Goal: Task Accomplishment & Management: Use online tool/utility

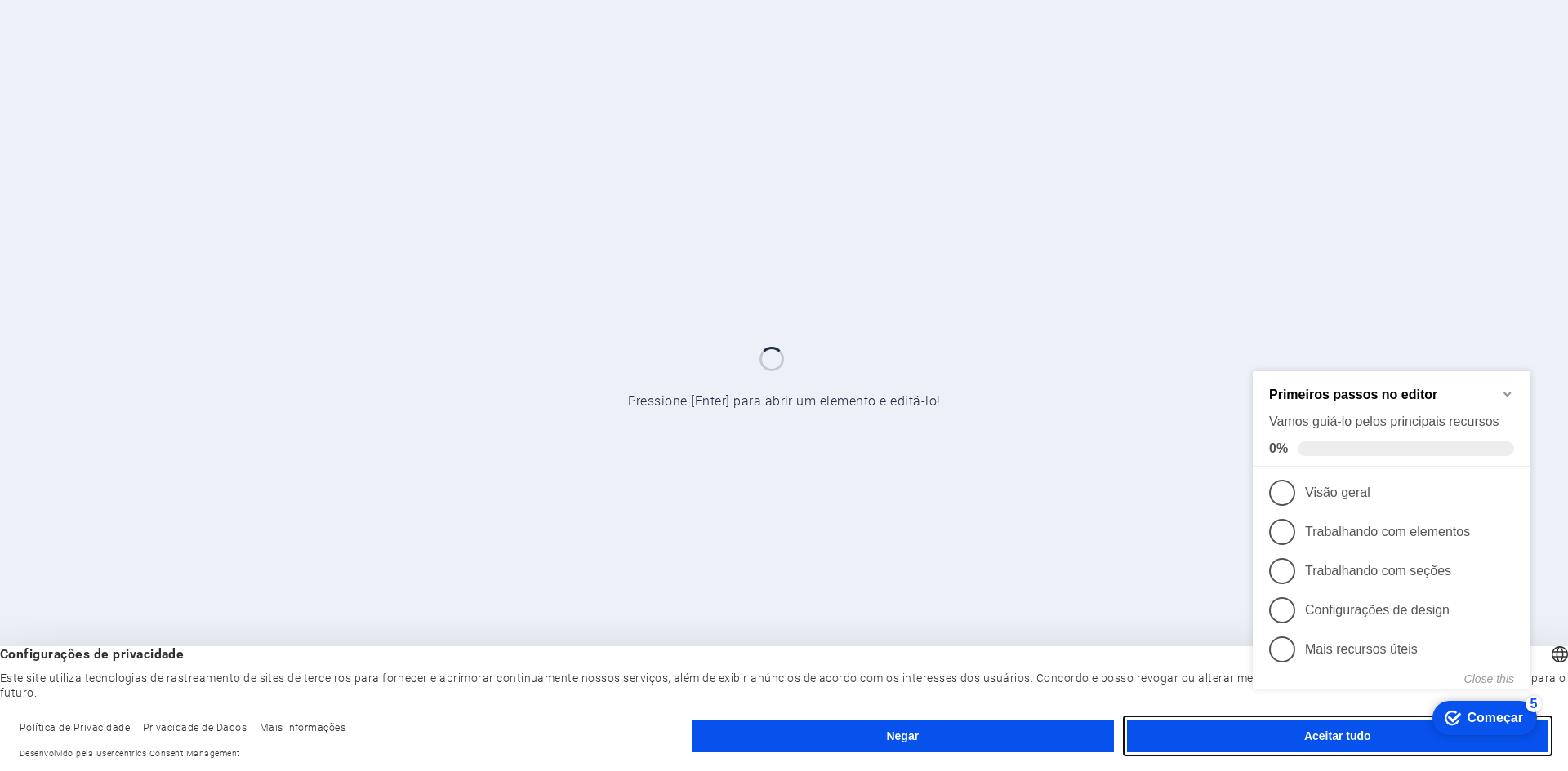
click at [1242, 734] on button "Aceitar tudo" at bounding box center [1338, 736] width 422 height 33
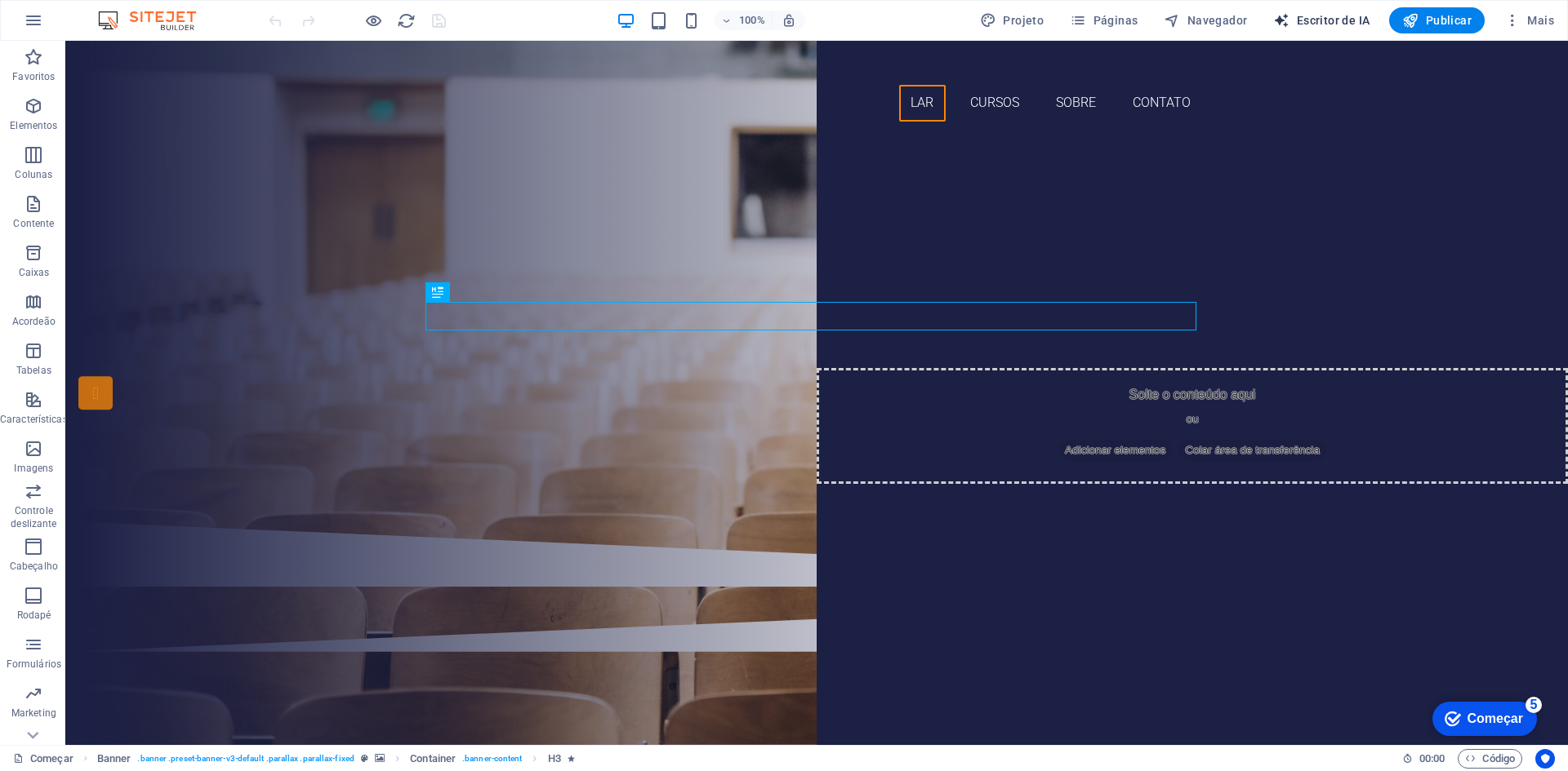
click at [1310, 15] on font "Escritor de IA" at bounding box center [1333, 20] width 74 height 13
select select "English"
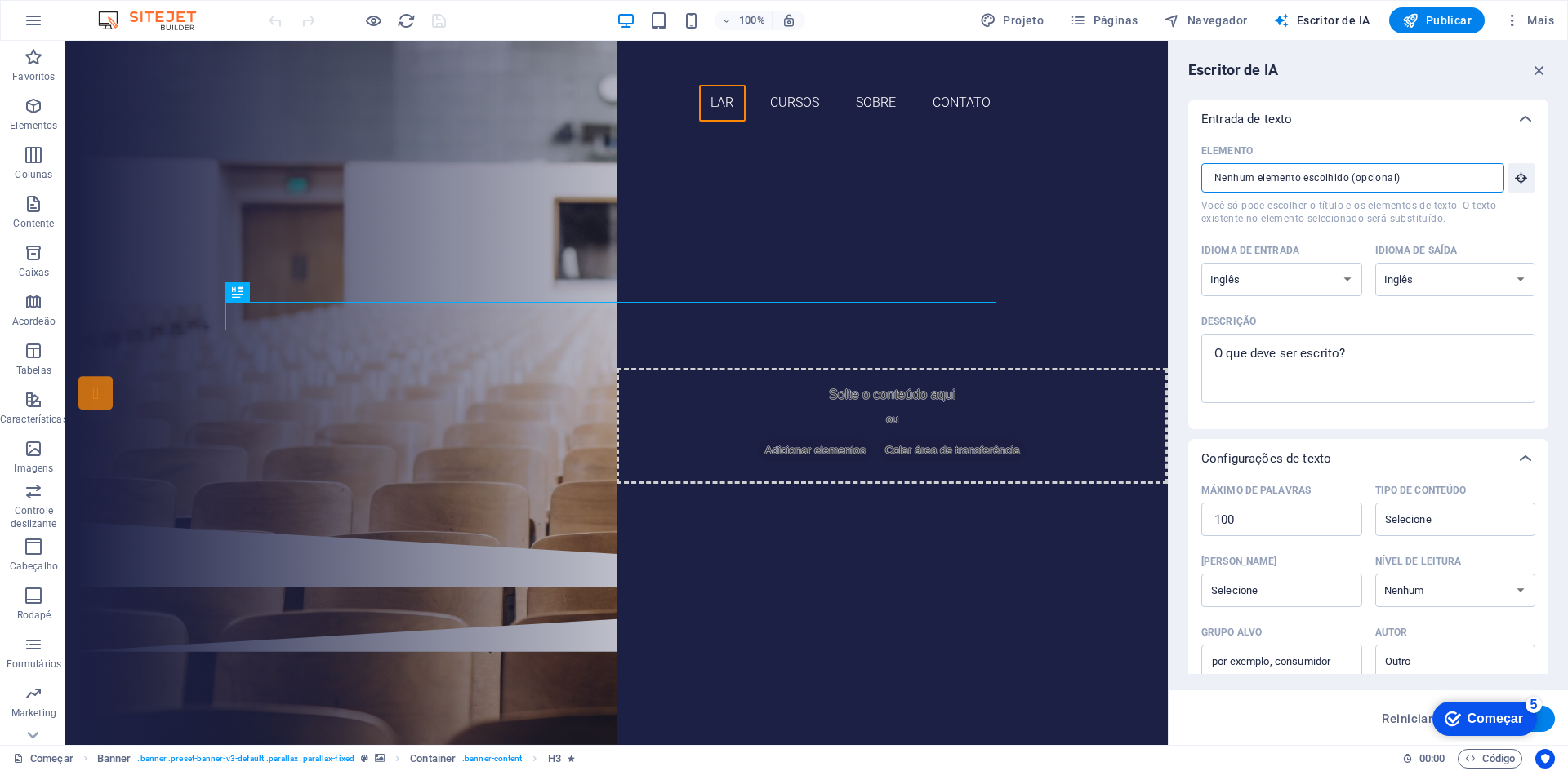
click at [1250, 181] on input "Elemento ​ Você só pode escolher o título e os elementos de texto. O texto exis…" at bounding box center [1347, 178] width 292 height 29
click at [1282, 280] on select "albanês árabe [PERSON_NAME] Awadhi azerbaijano Bashkir [PERSON_NAME] Bielorruss…" at bounding box center [1281, 280] width 161 height 34
select select "Brazilian Portuguese"
click at [1201, 263] on select "albanês árabe [PERSON_NAME] Awadhi azerbaijano Bashkir [PERSON_NAME] Bielorruss…" at bounding box center [1281, 280] width 161 height 34
click at [1409, 276] on select "albanês árabe [PERSON_NAME] Awadhi azerbaijano Bashkir [PERSON_NAME] Bielorruss…" at bounding box center [1455, 280] width 161 height 34
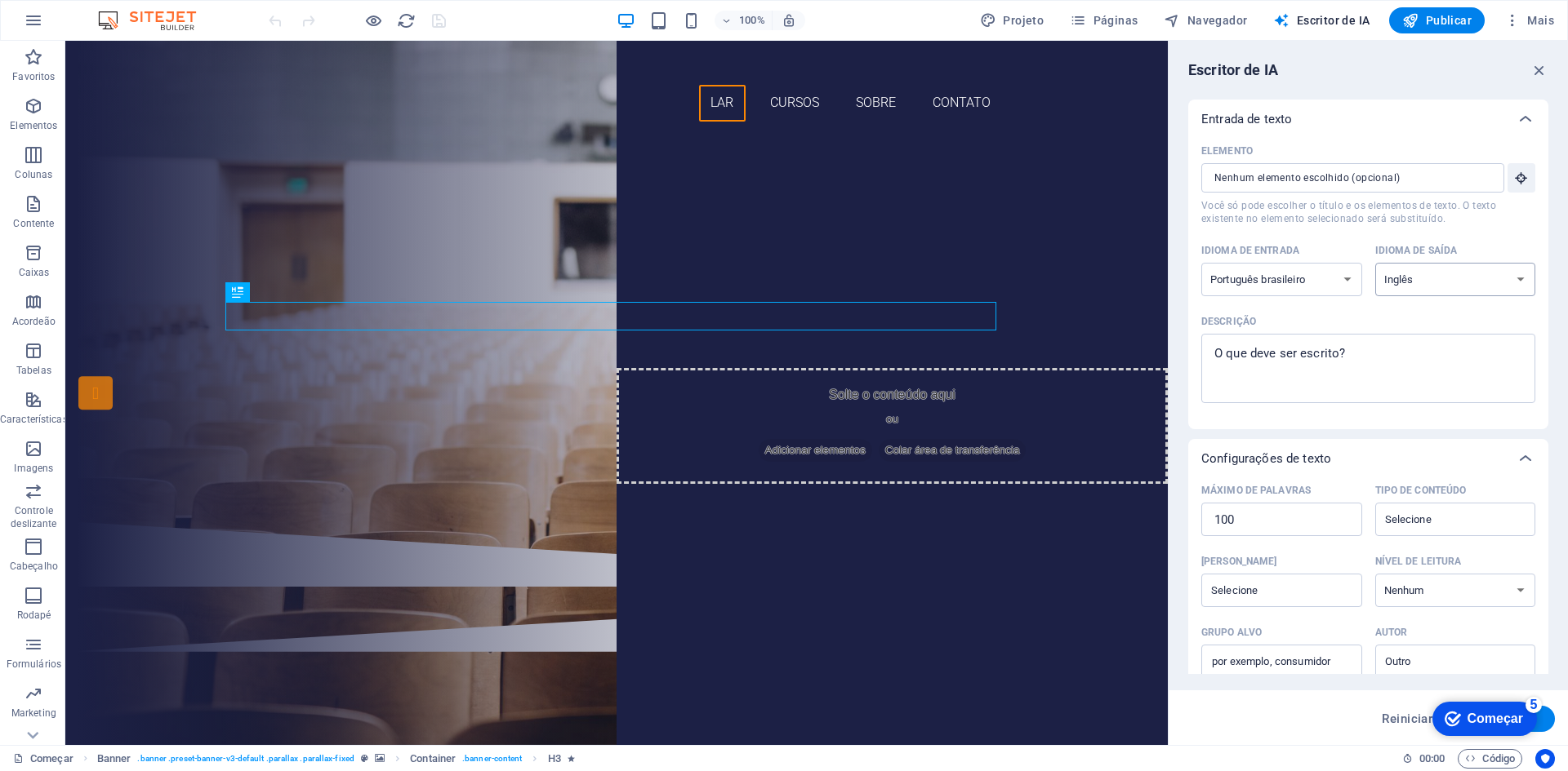
select select "Brazilian Portuguese"
click at [1375, 263] on select "albanês árabe [PERSON_NAME] Awadhi azerbaijano Bashkir [PERSON_NAME] Bielorruss…" at bounding box center [1455, 280] width 161 height 34
click at [35, 25] on icon "button" at bounding box center [34, 20] width 20 height 20
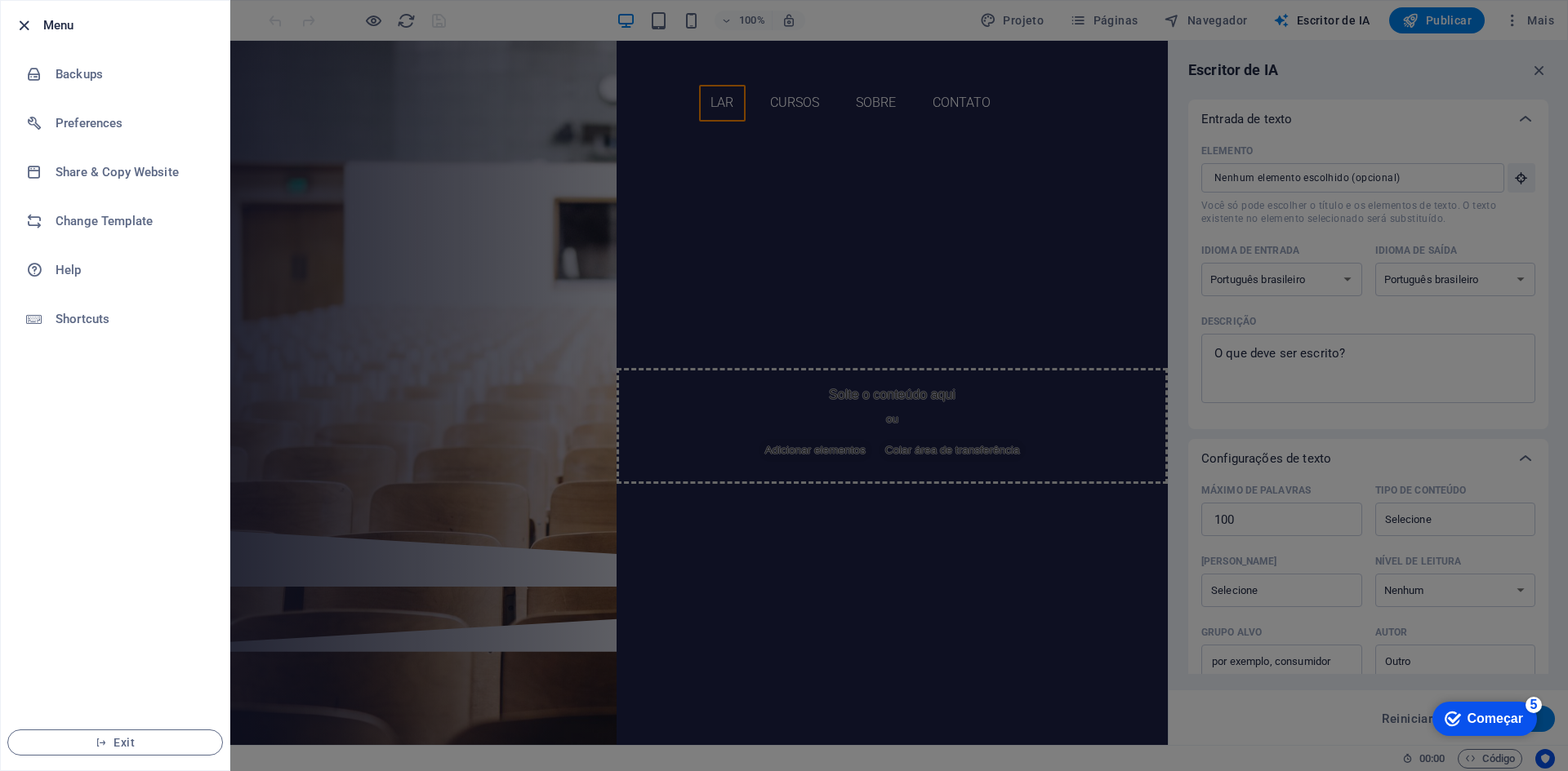
click at [30, 24] on icon "button" at bounding box center [24, 25] width 19 height 19
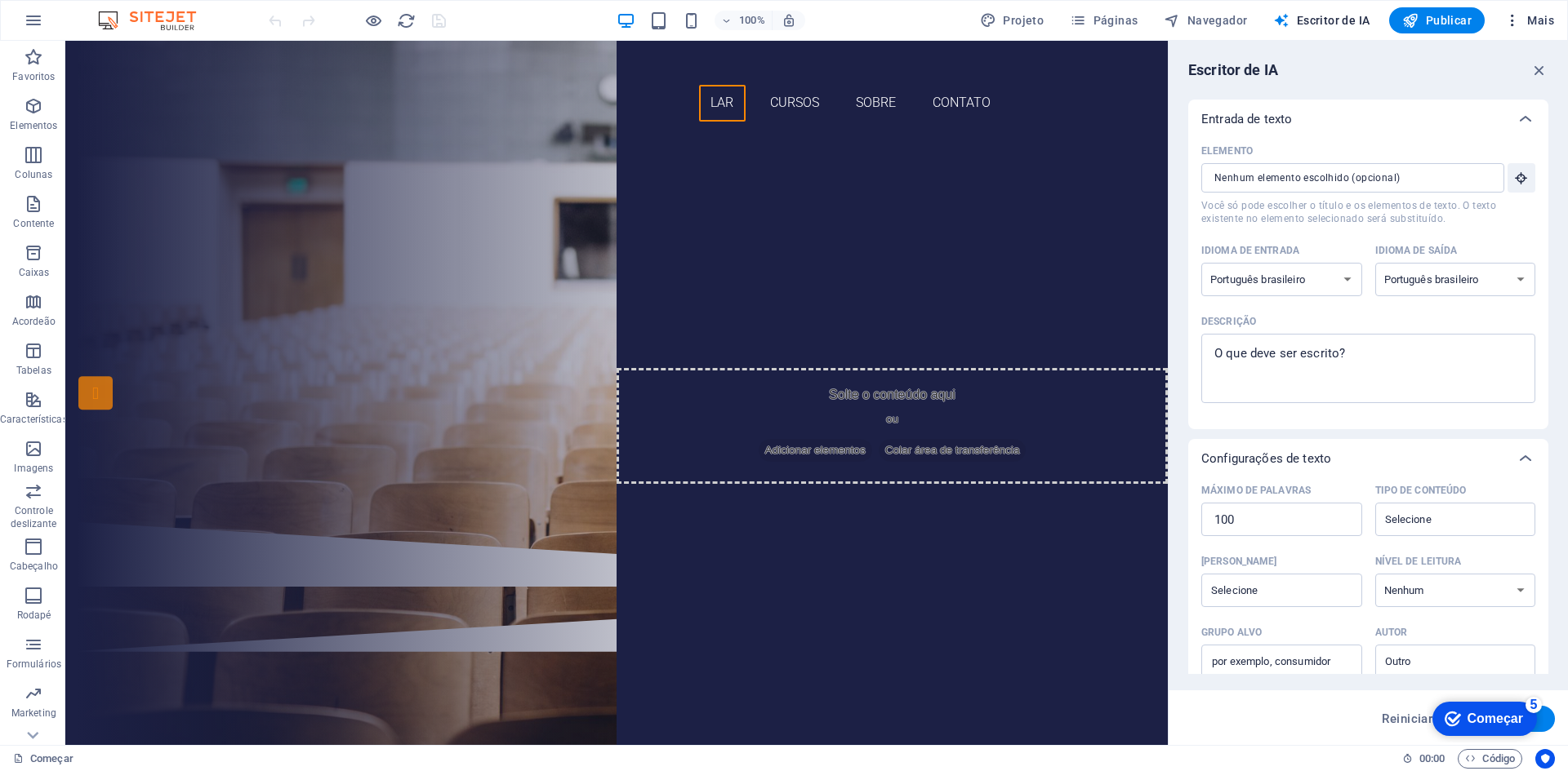
click at [1510, 23] on icon "button" at bounding box center [1512, 20] width 16 height 16
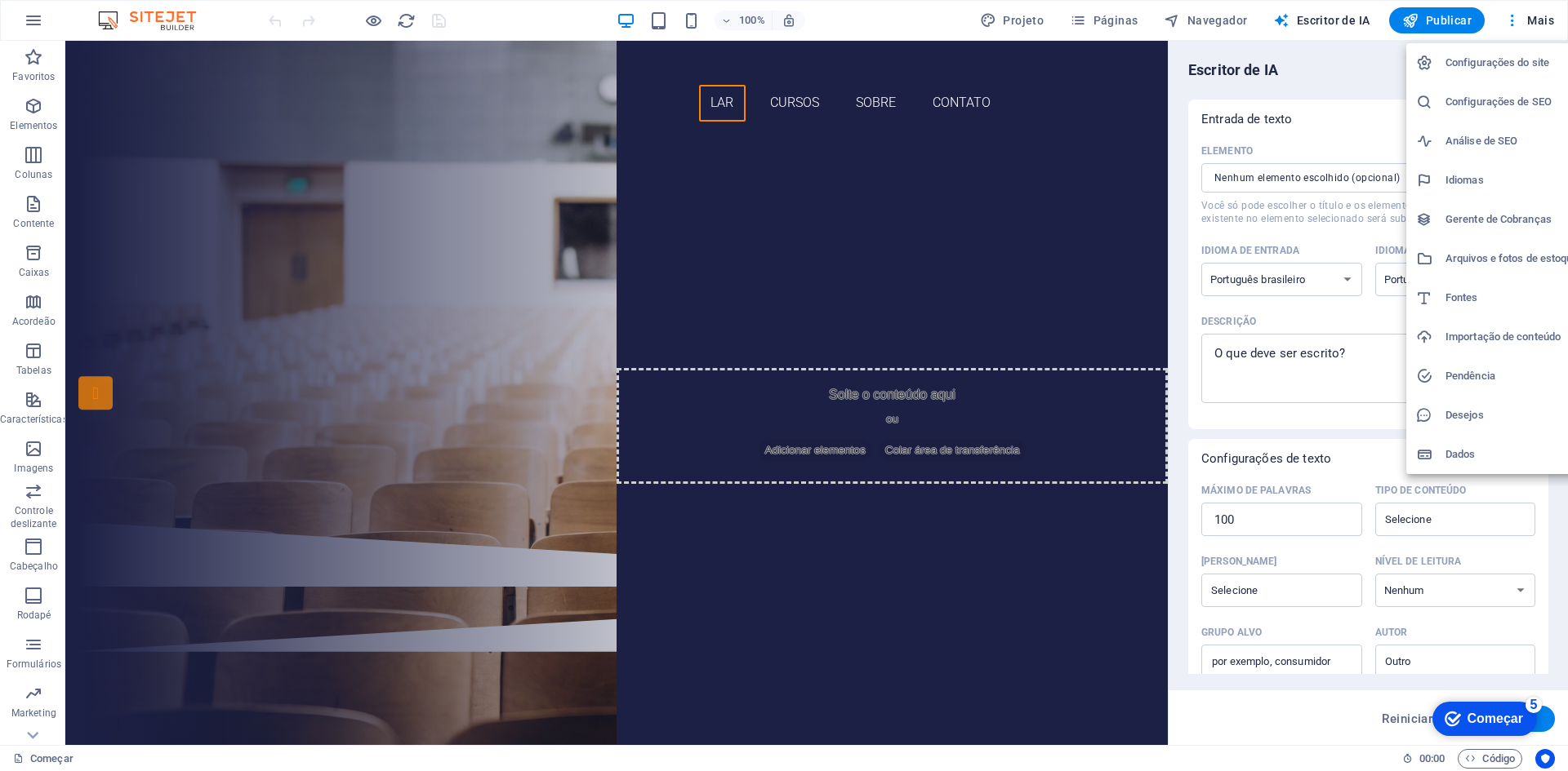
click at [37, 713] on div at bounding box center [784, 385] width 1568 height 771
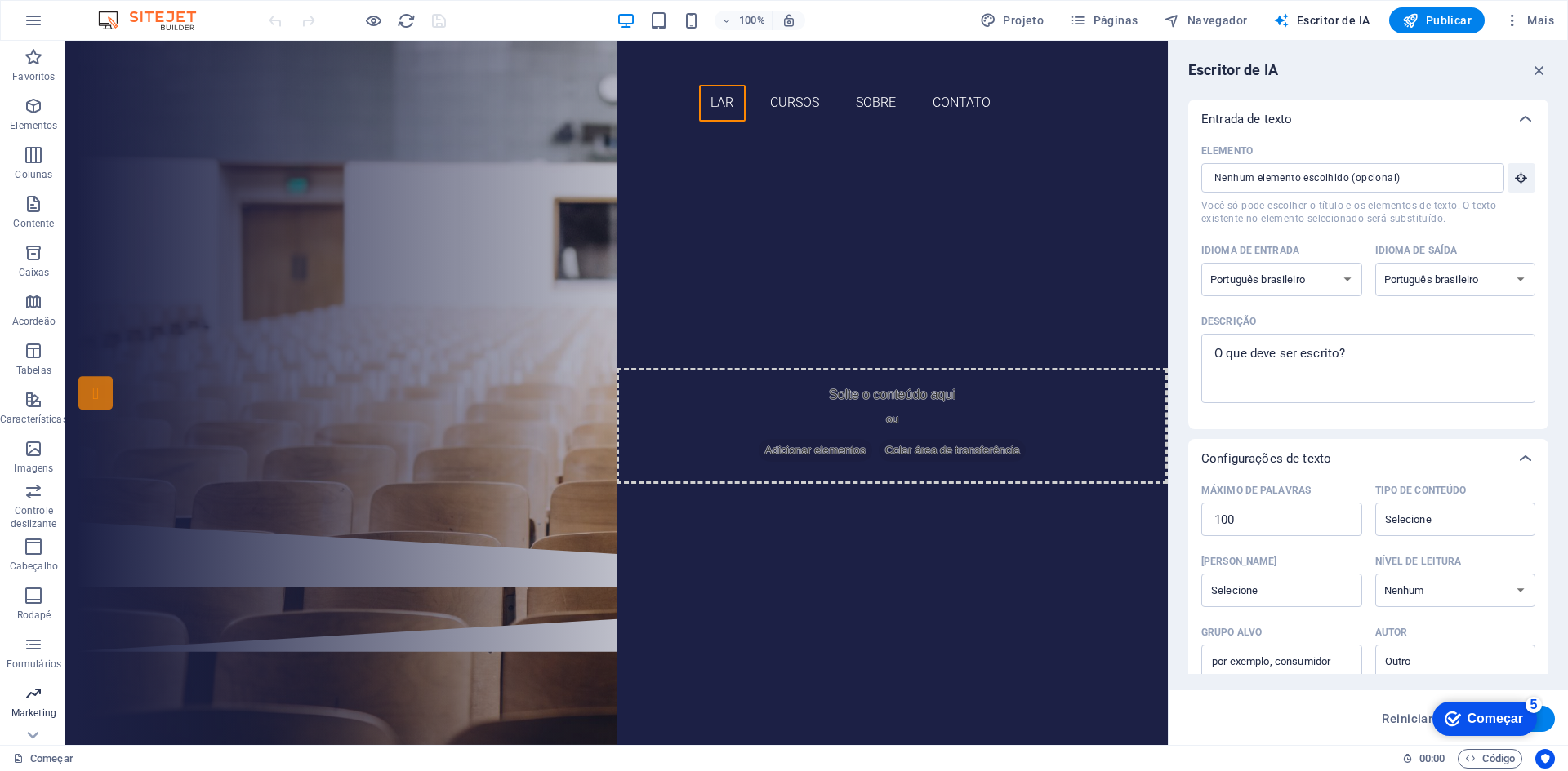
click at [37, 715] on font "Marketing" at bounding box center [34, 713] width 44 height 12
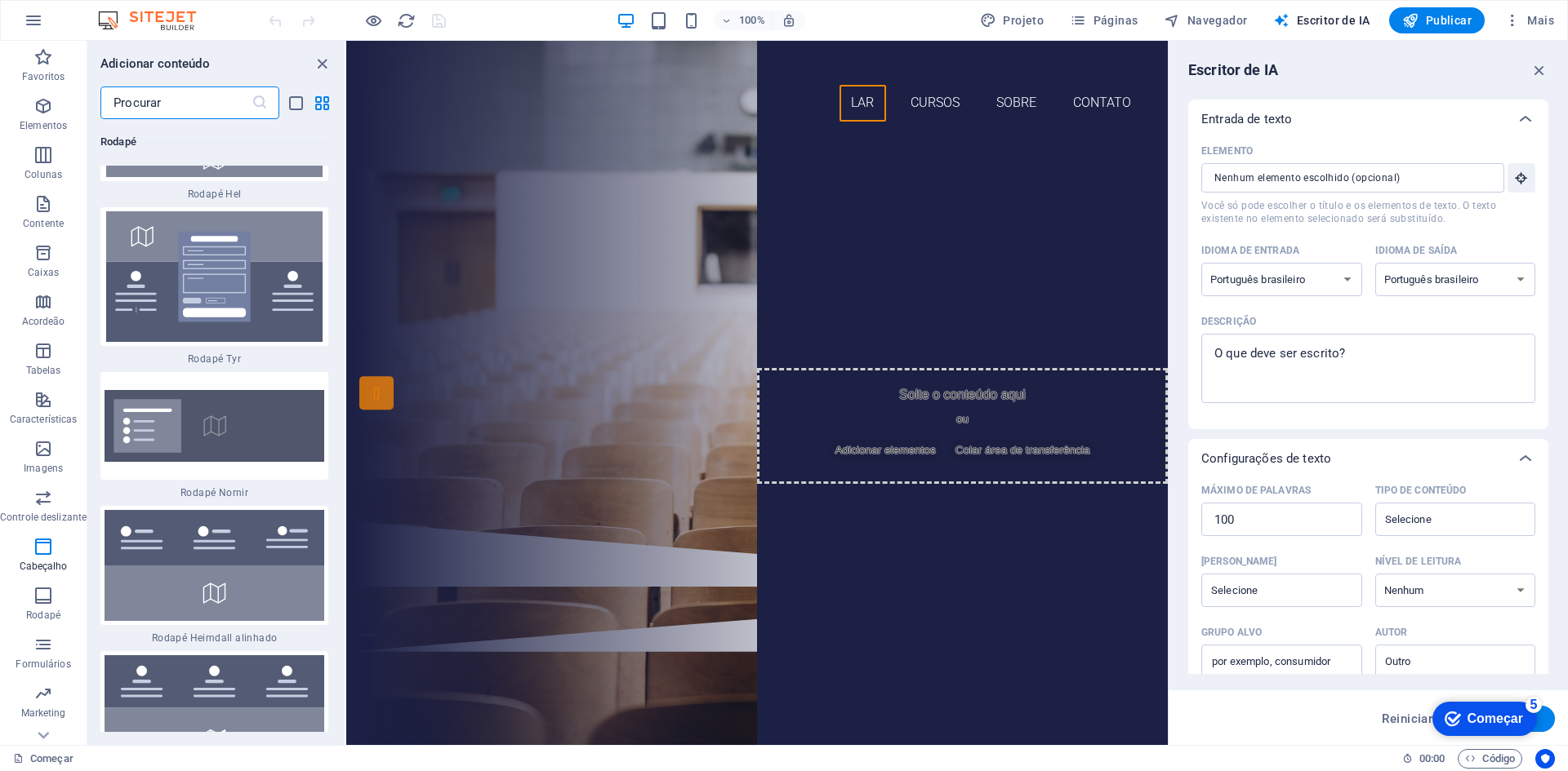
scroll to position [19551, 0]
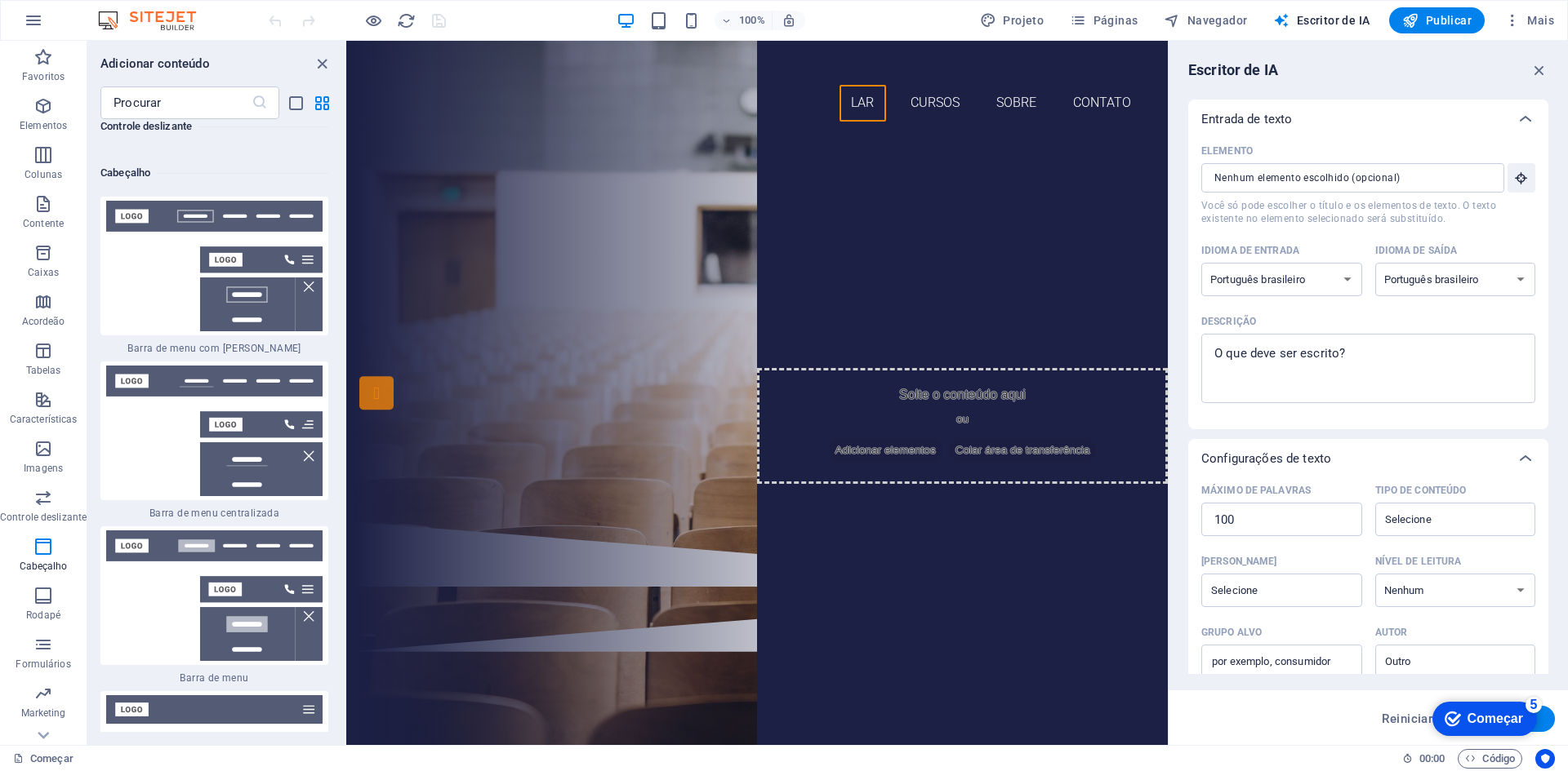
click at [179, 23] on img at bounding box center [156, 20] width 123 height 20
click at [1538, 21] on font "Mais" at bounding box center [1540, 20] width 27 height 13
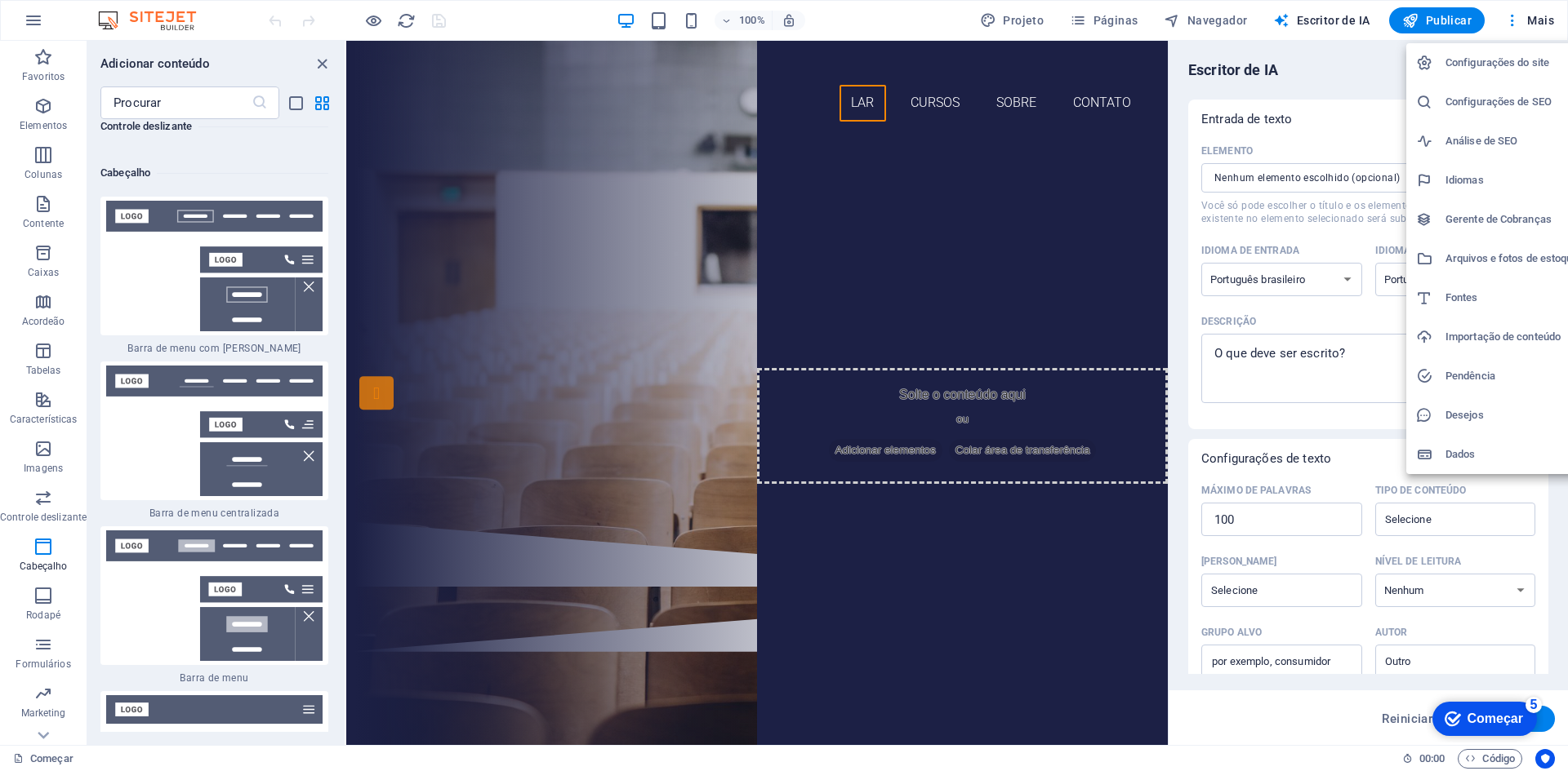
click at [1491, 142] on font "Análise de SEO" at bounding box center [1481, 141] width 72 height 12
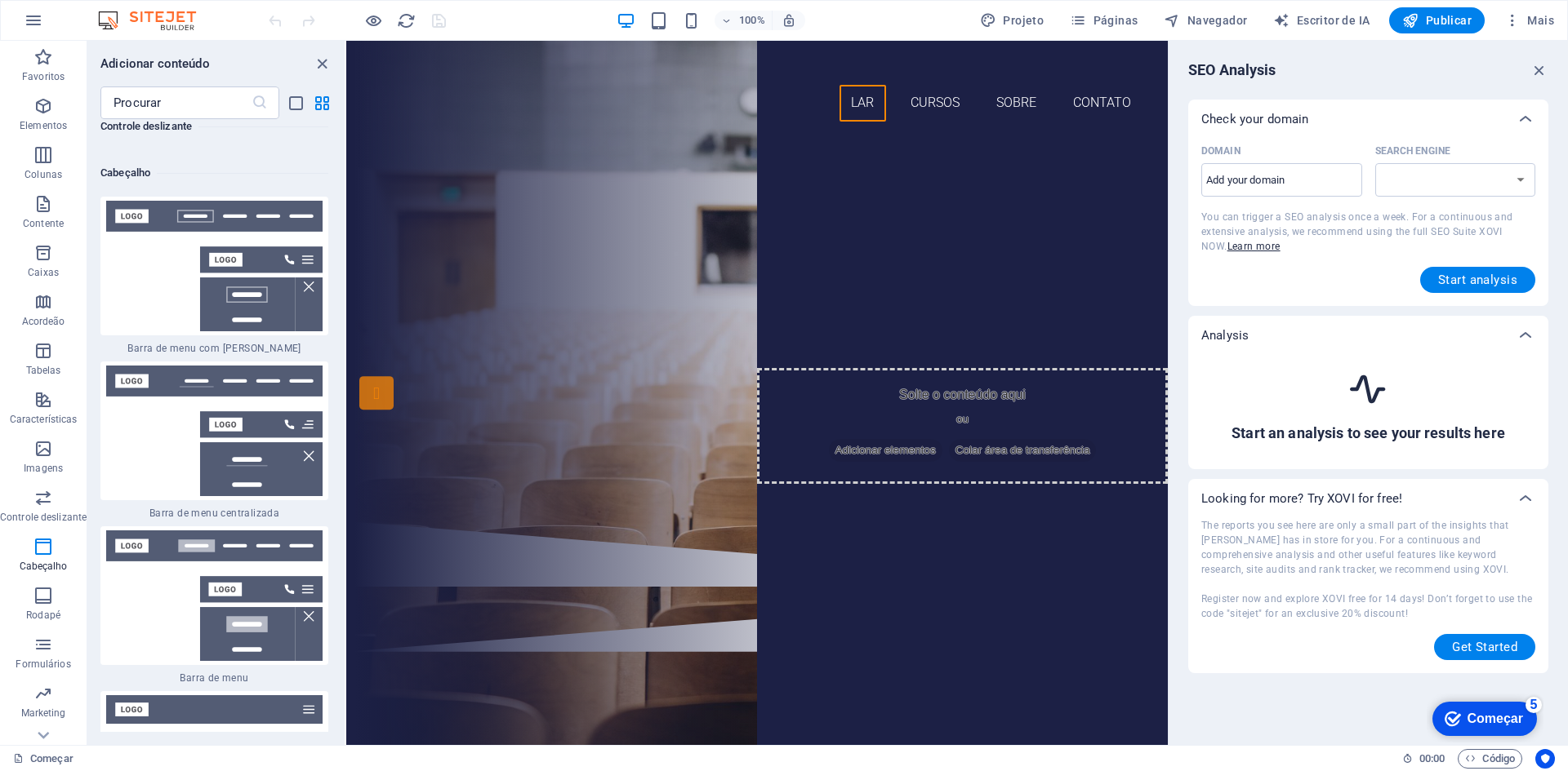
select select "[DOMAIN_NAME]"
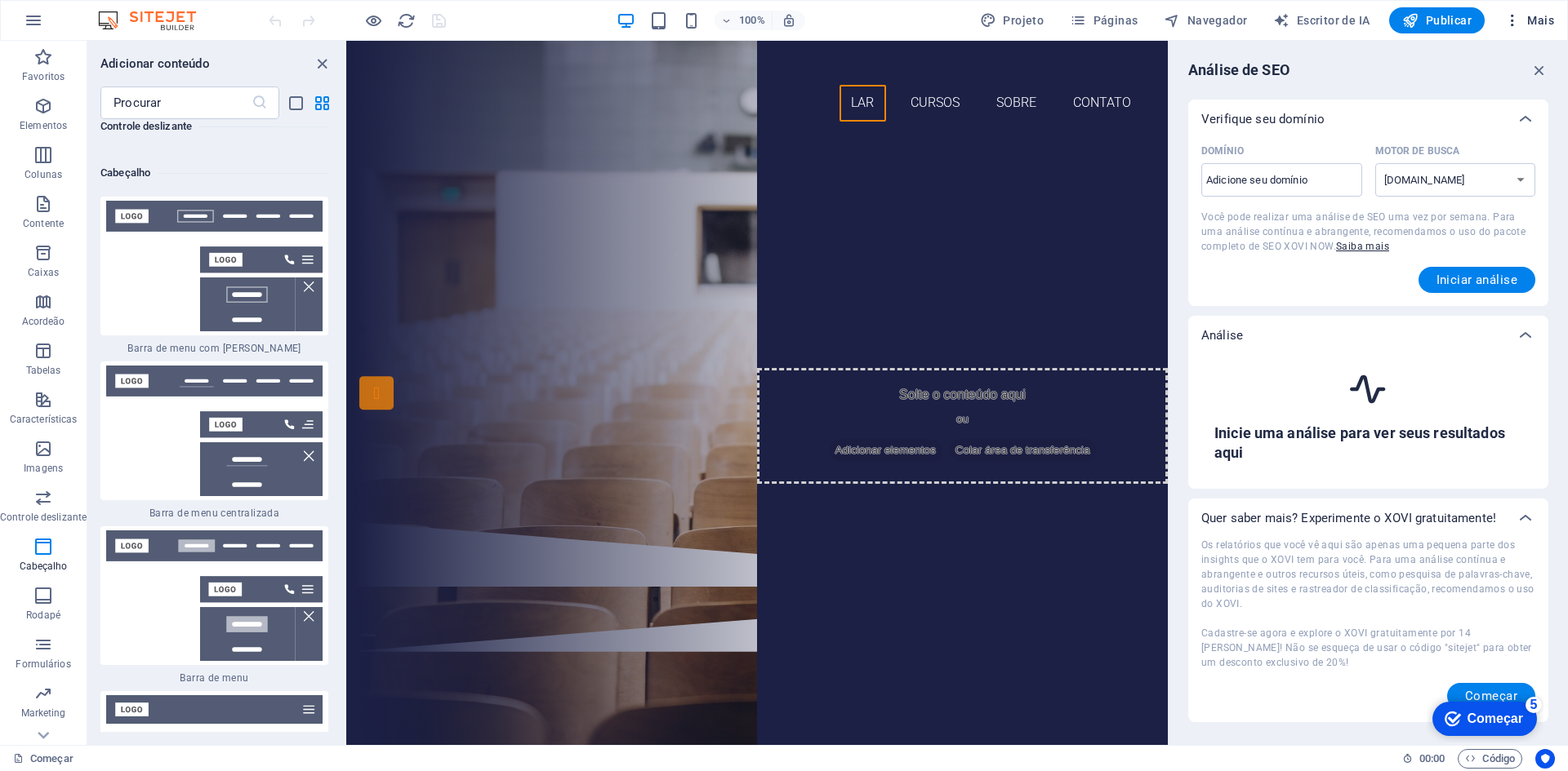
click at [1538, 25] on font "Mais" at bounding box center [1540, 20] width 27 height 13
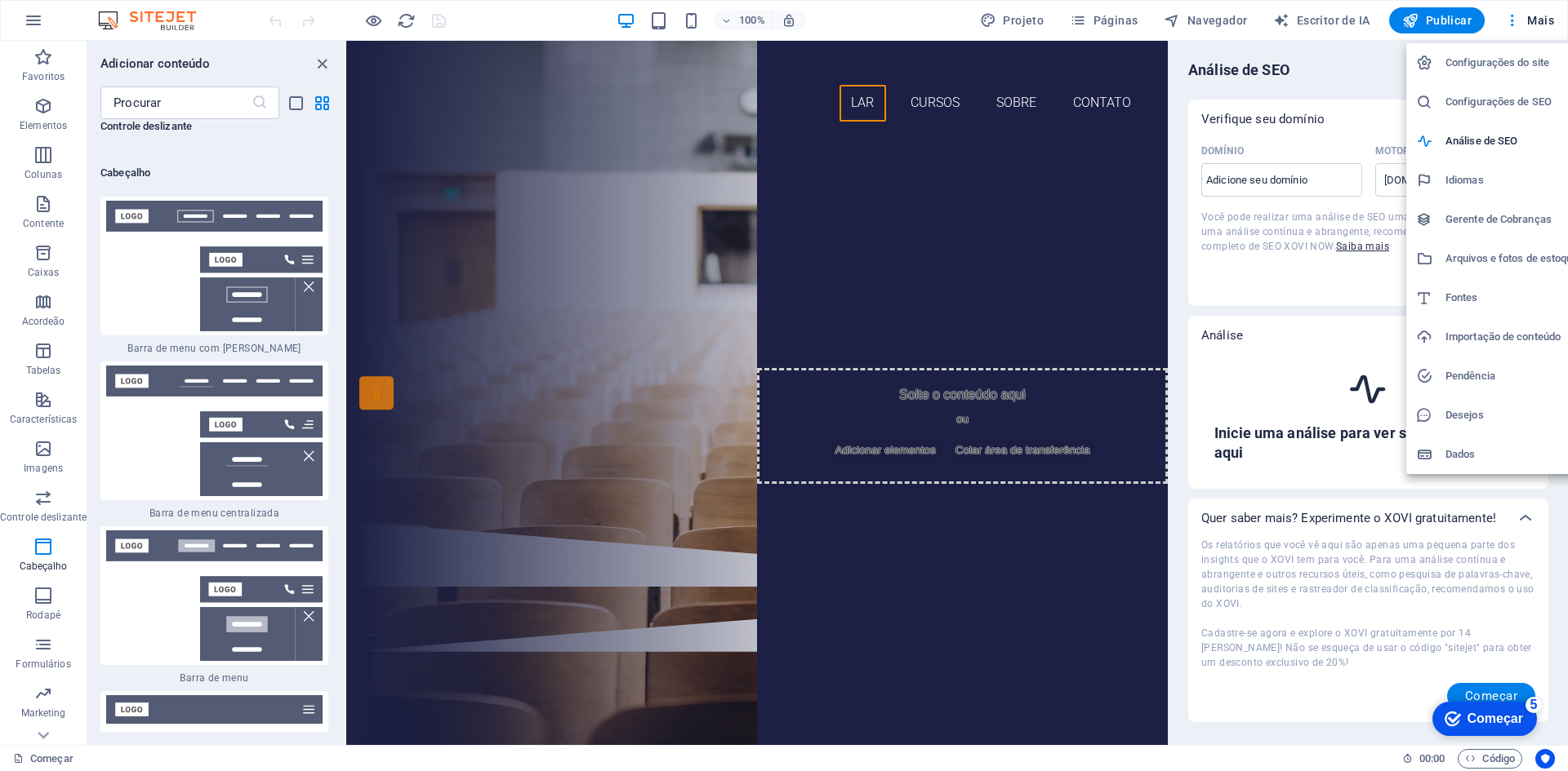
click at [1482, 63] on font "Configurações do site" at bounding box center [1497, 62] width 104 height 12
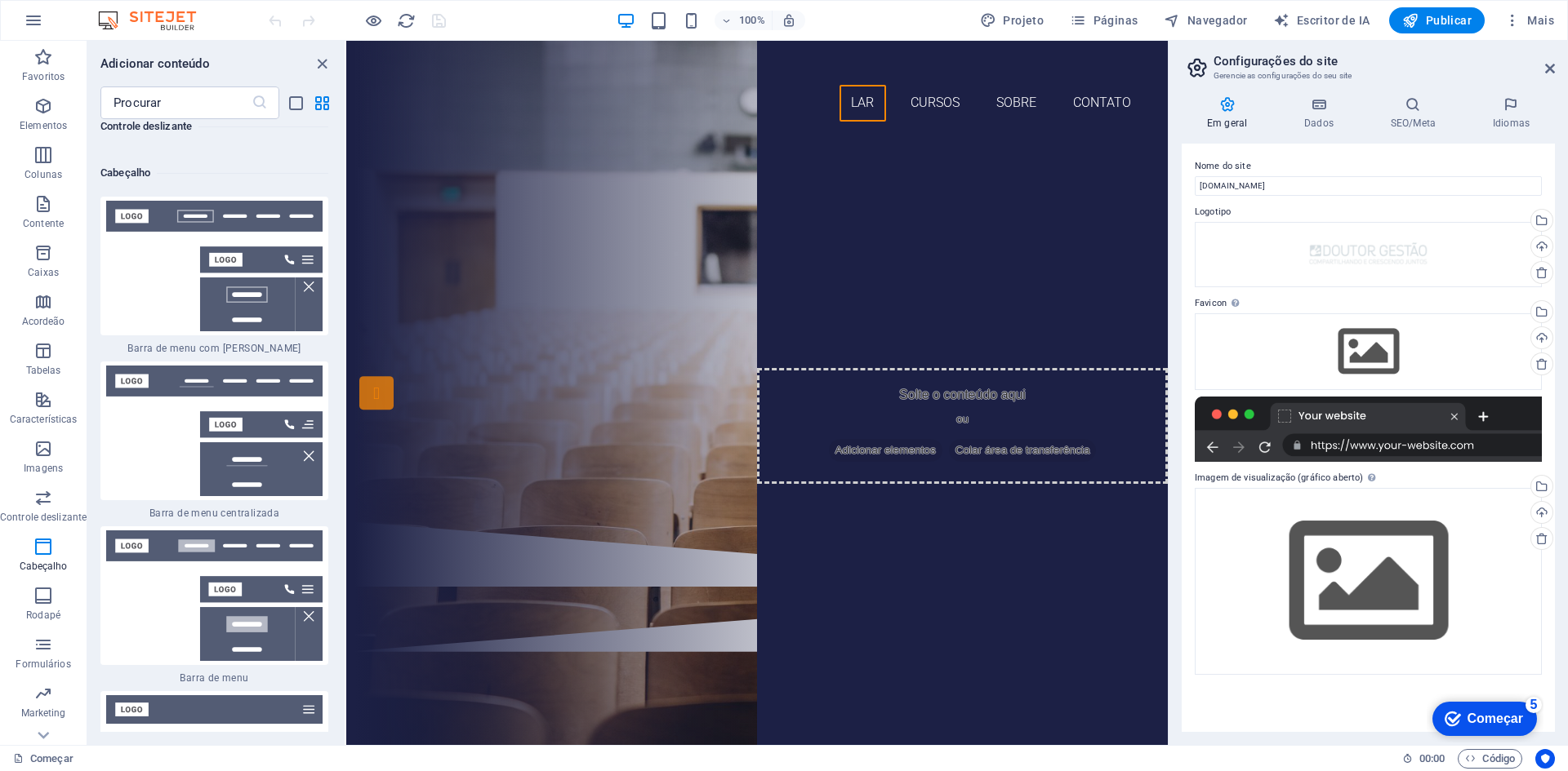
click at [1471, 714] on font "Começar" at bounding box center [1495, 719] width 55 height 14
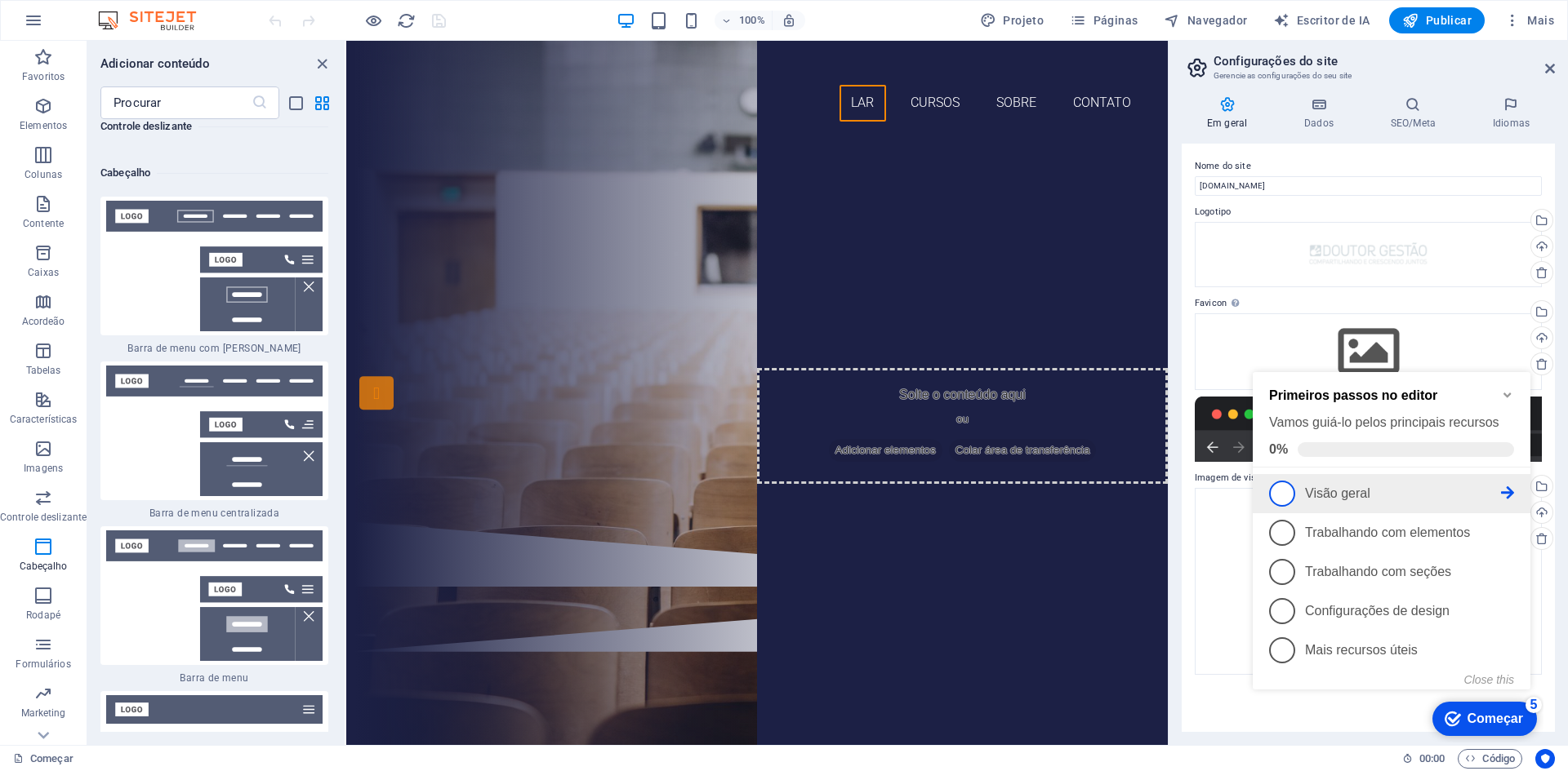
click at [1276, 483] on span "1" at bounding box center [1282, 494] width 26 height 26
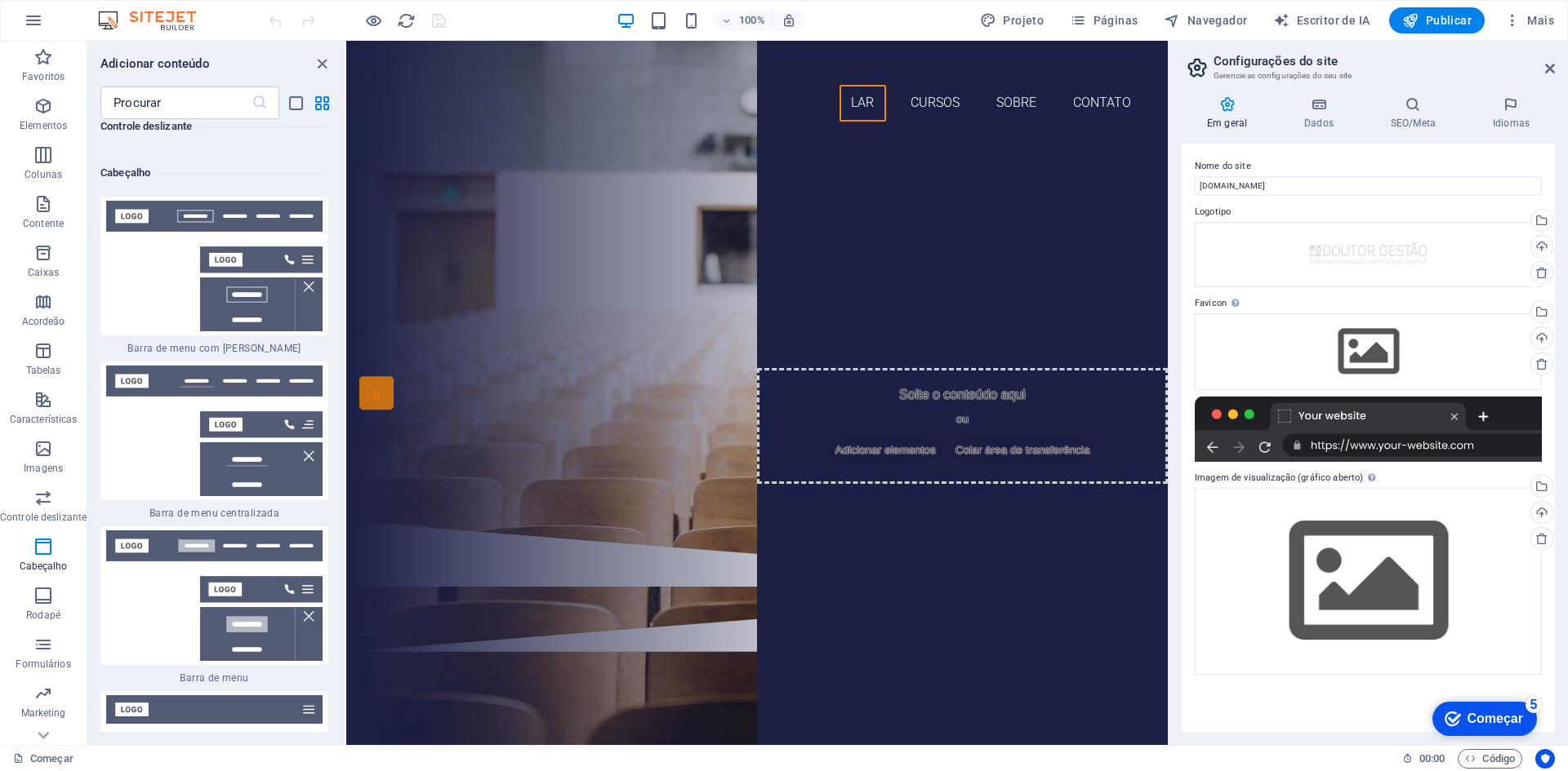
scroll to position [0, 0]
click at [44, 109] on icon "button" at bounding box center [44, 106] width 20 height 20
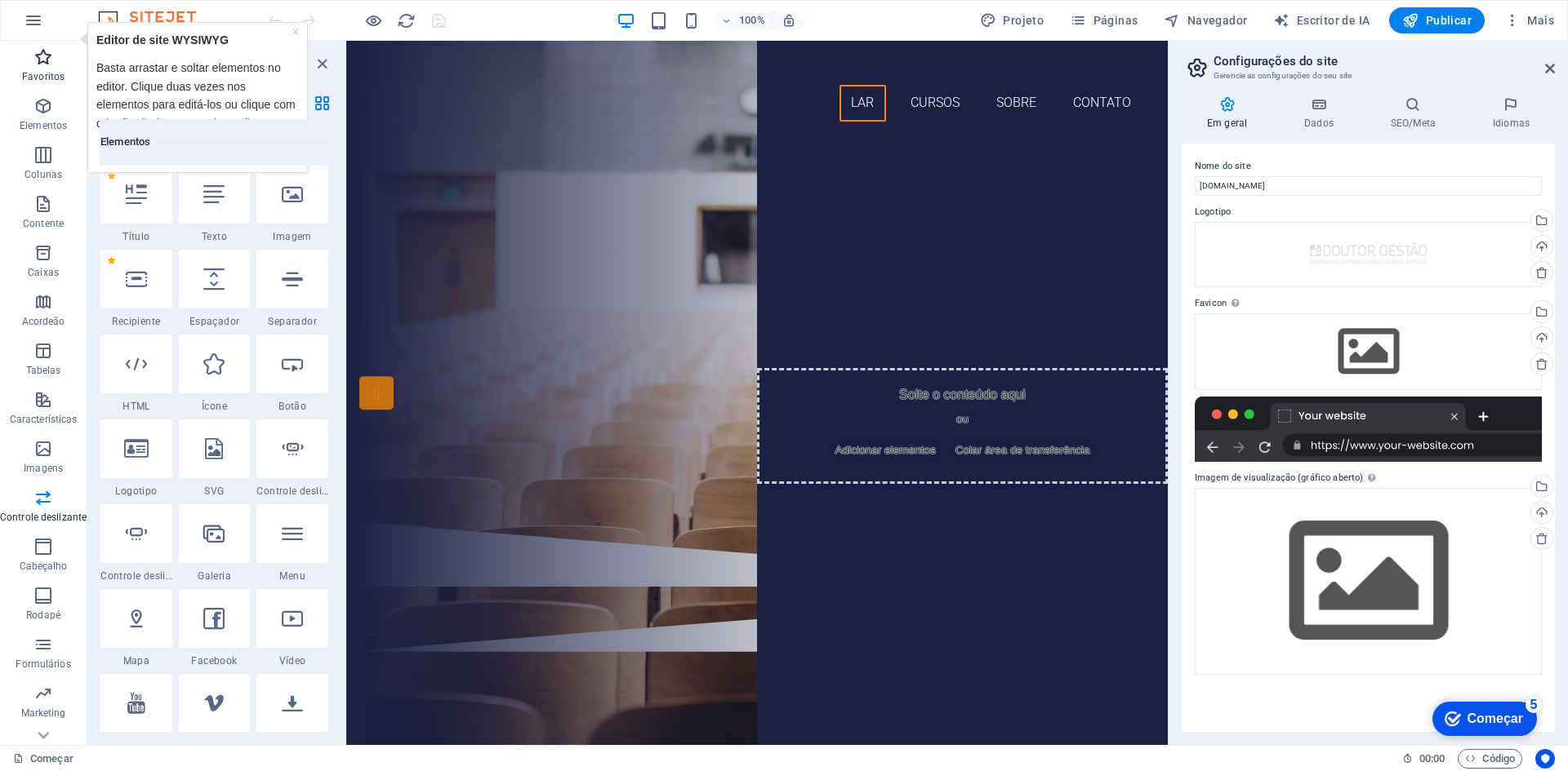
scroll to position [308, 0]
click at [44, 65] on icon "button" at bounding box center [44, 57] width 20 height 20
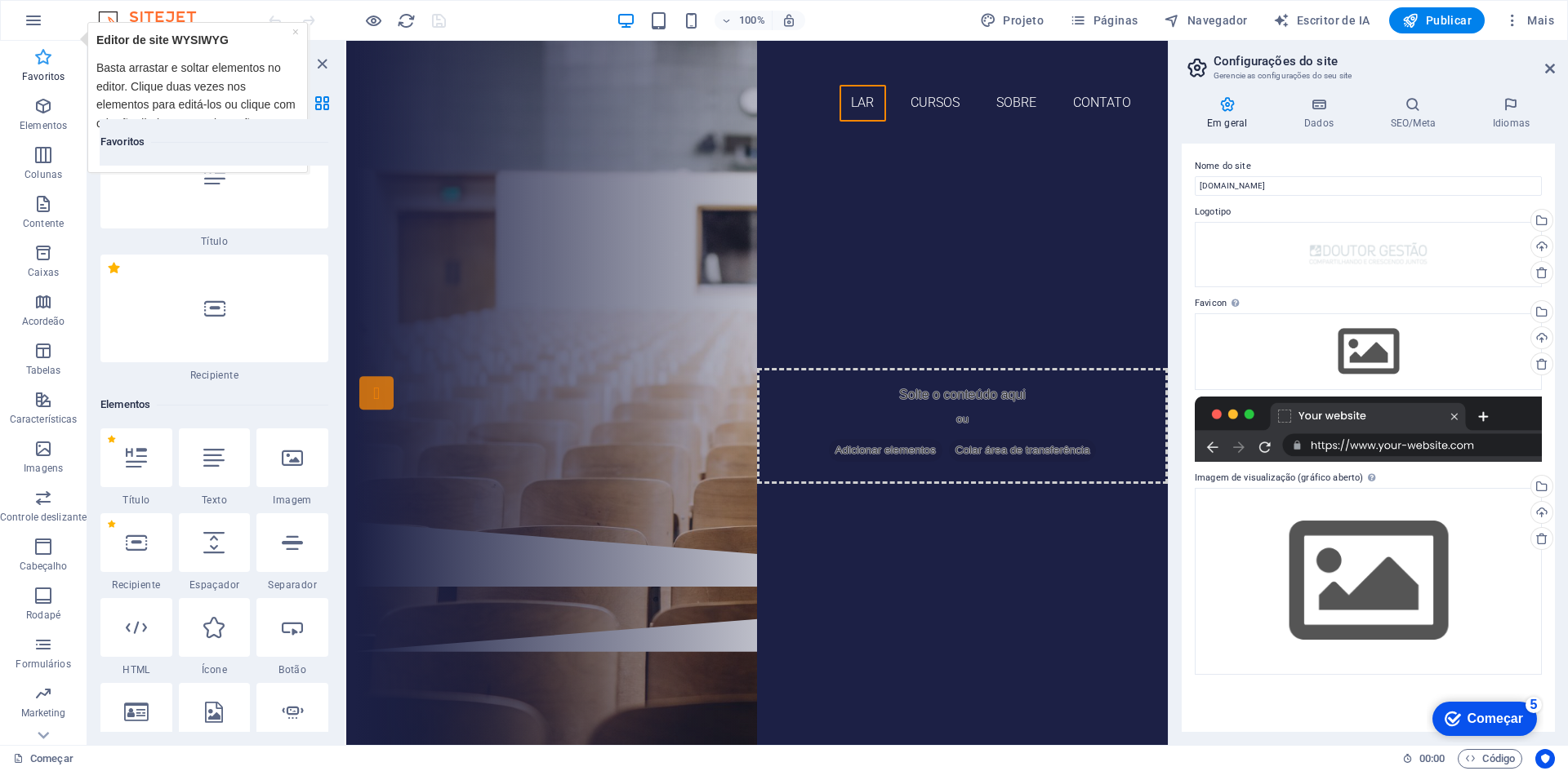
scroll to position [0, 0]
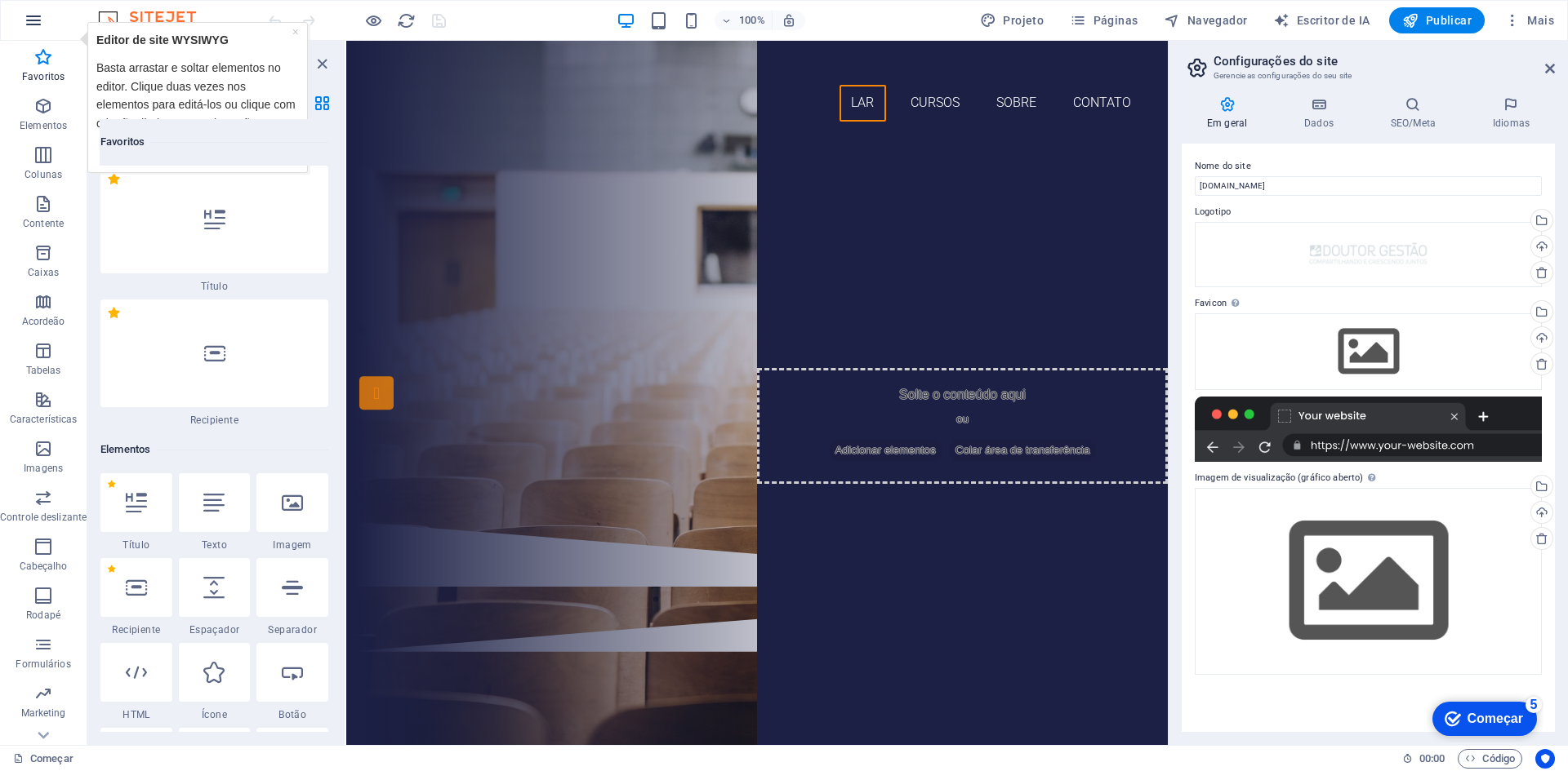
click at [32, 25] on icon "button" at bounding box center [34, 20] width 20 height 20
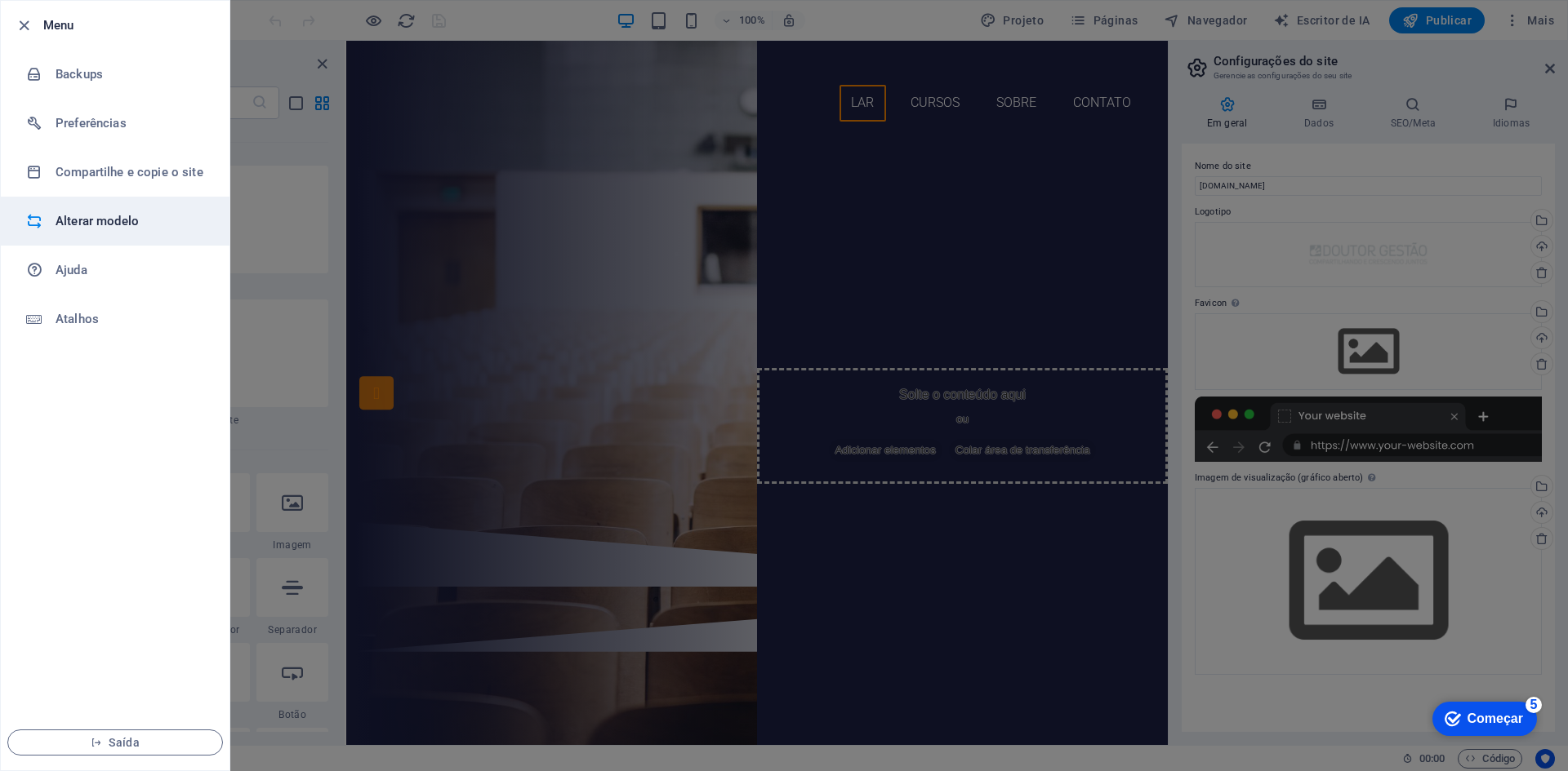
click at [112, 215] on font "Alterar modelo" at bounding box center [97, 221] width 84 height 15
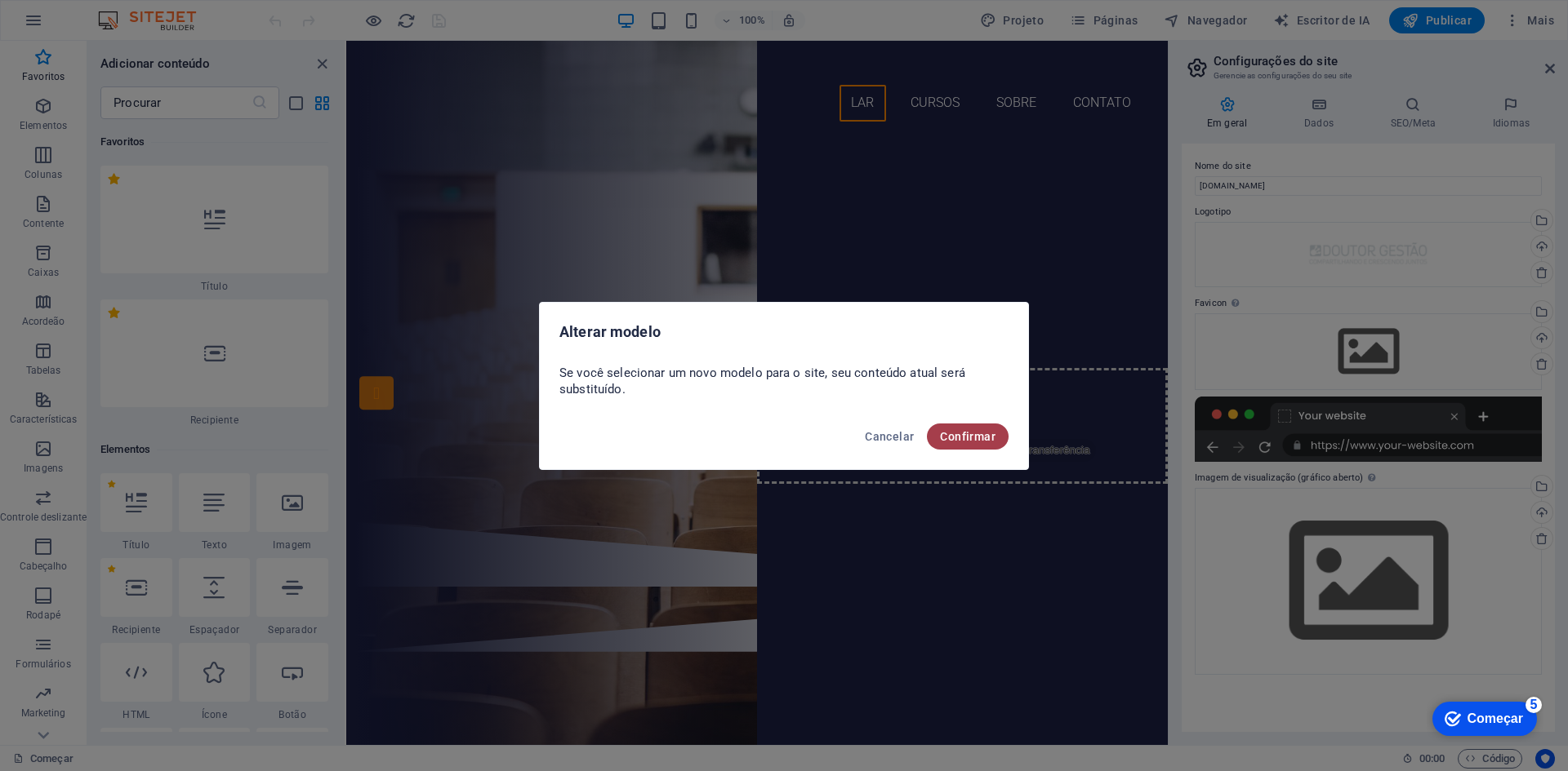
click at [965, 428] on button "Confirmar" at bounding box center [968, 436] width 82 height 26
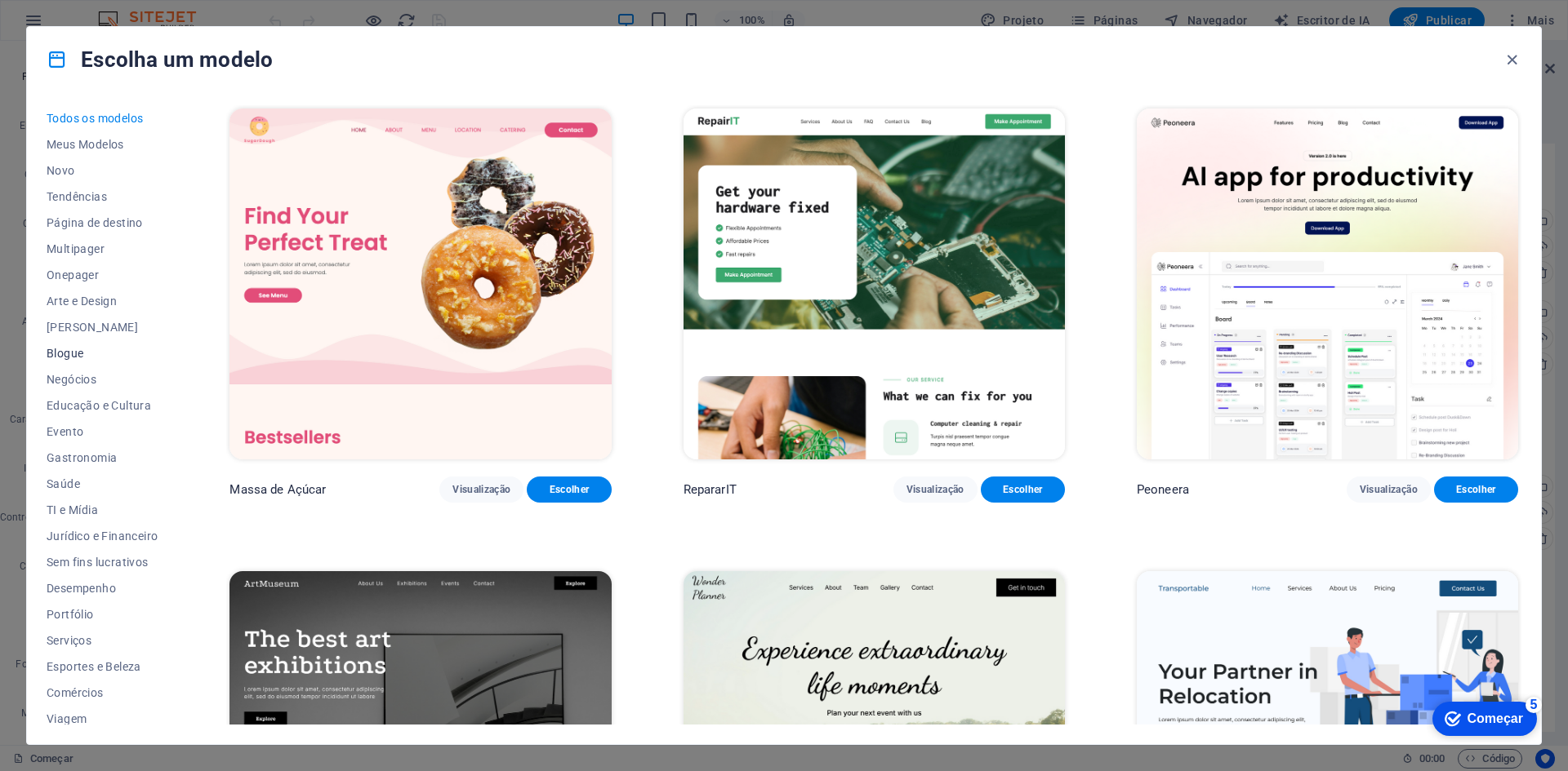
click at [65, 359] on font "Blogue" at bounding box center [64, 353] width 36 height 13
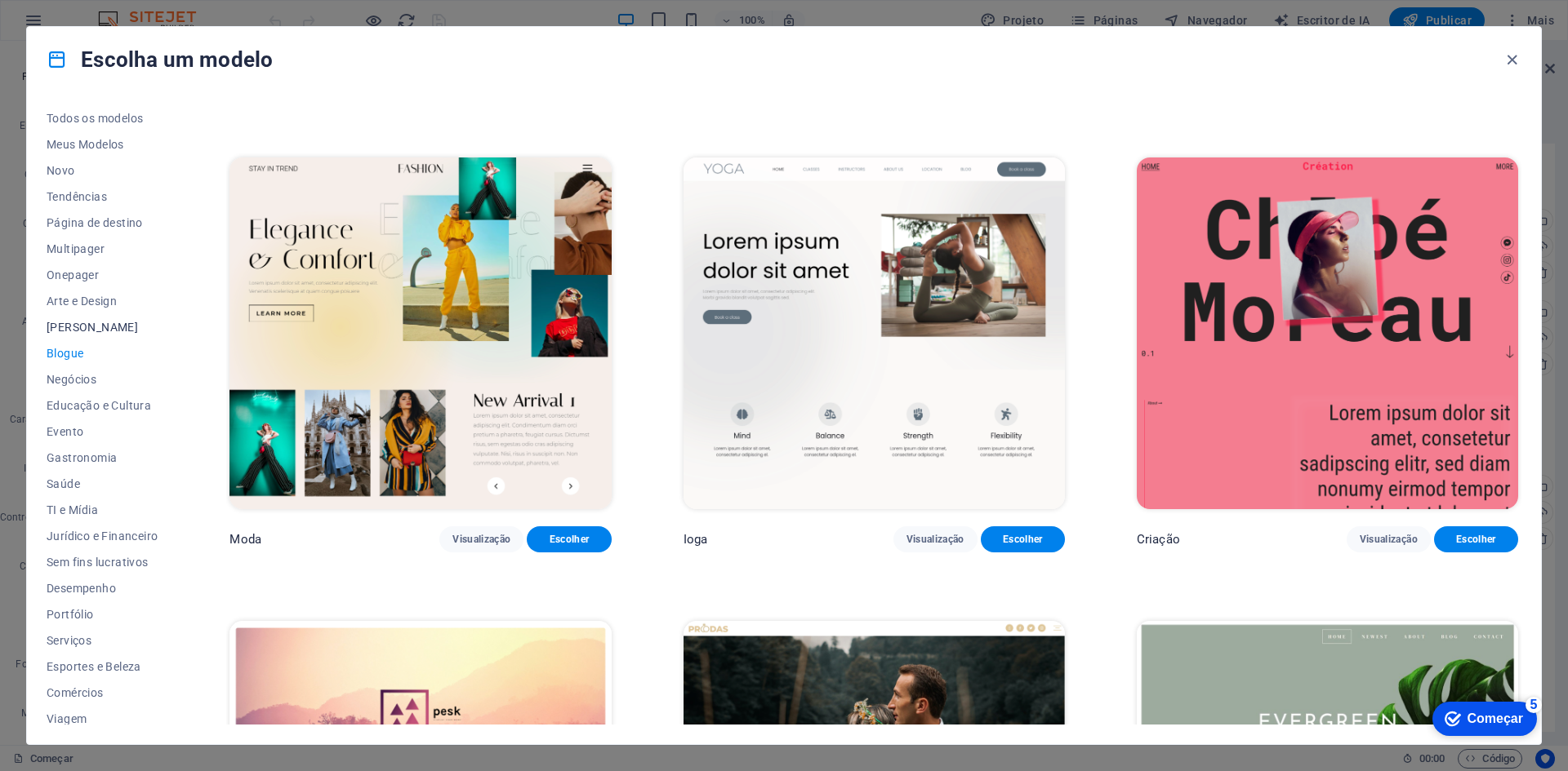
scroll to position [34, 0]
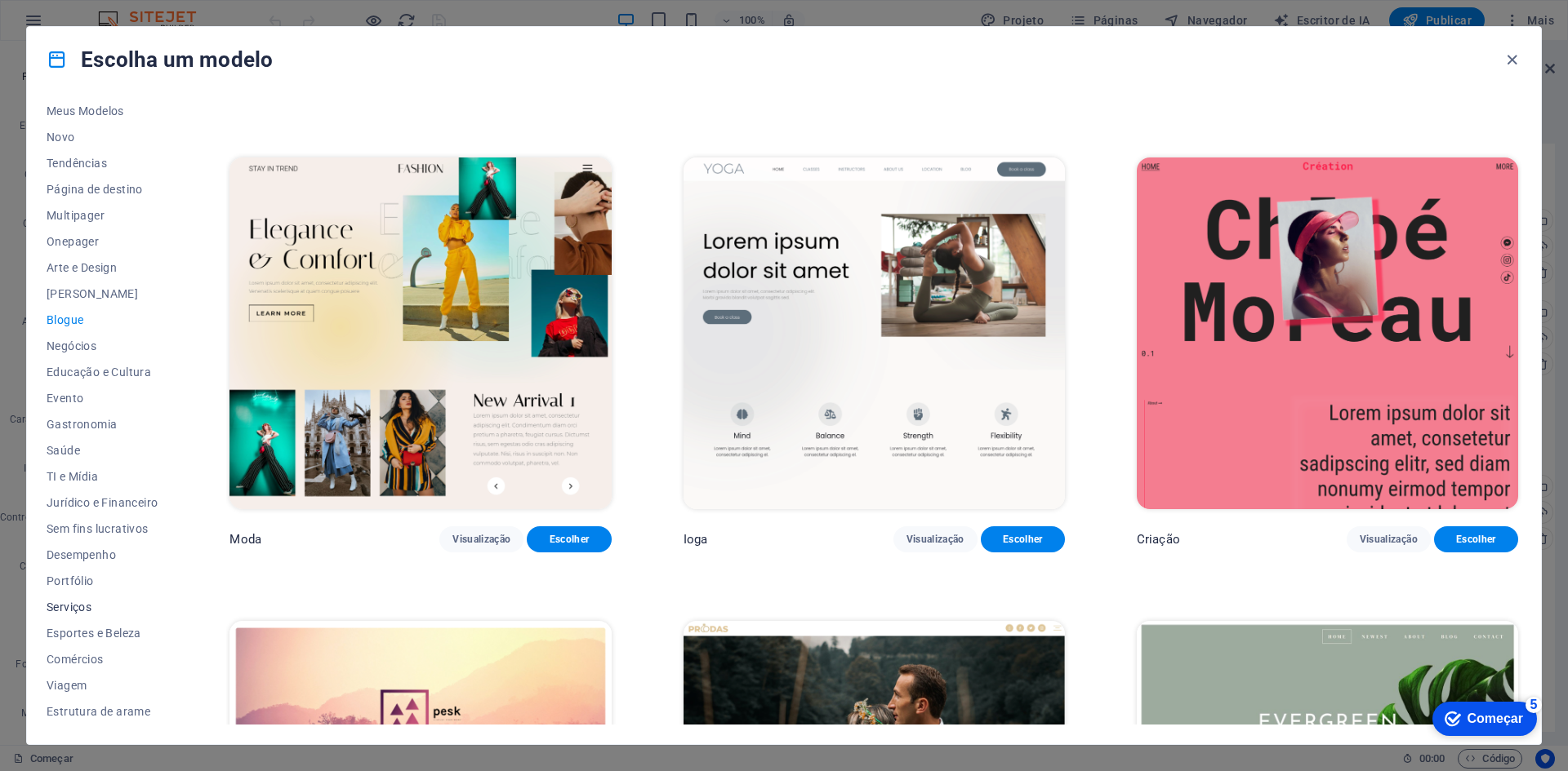
click at [65, 602] on font "Serviços" at bounding box center [68, 607] width 44 height 13
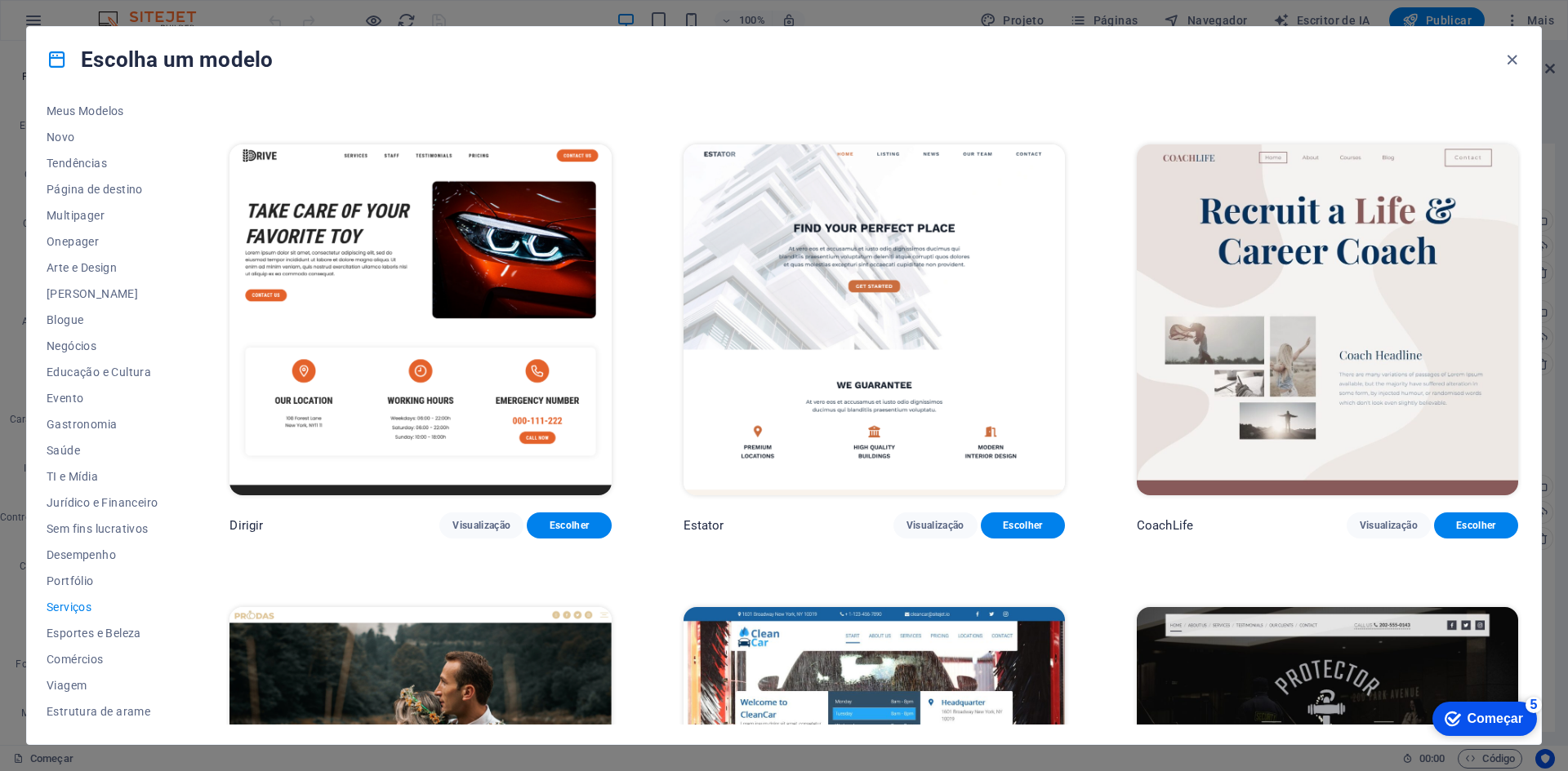
scroll to position [1626, 0]
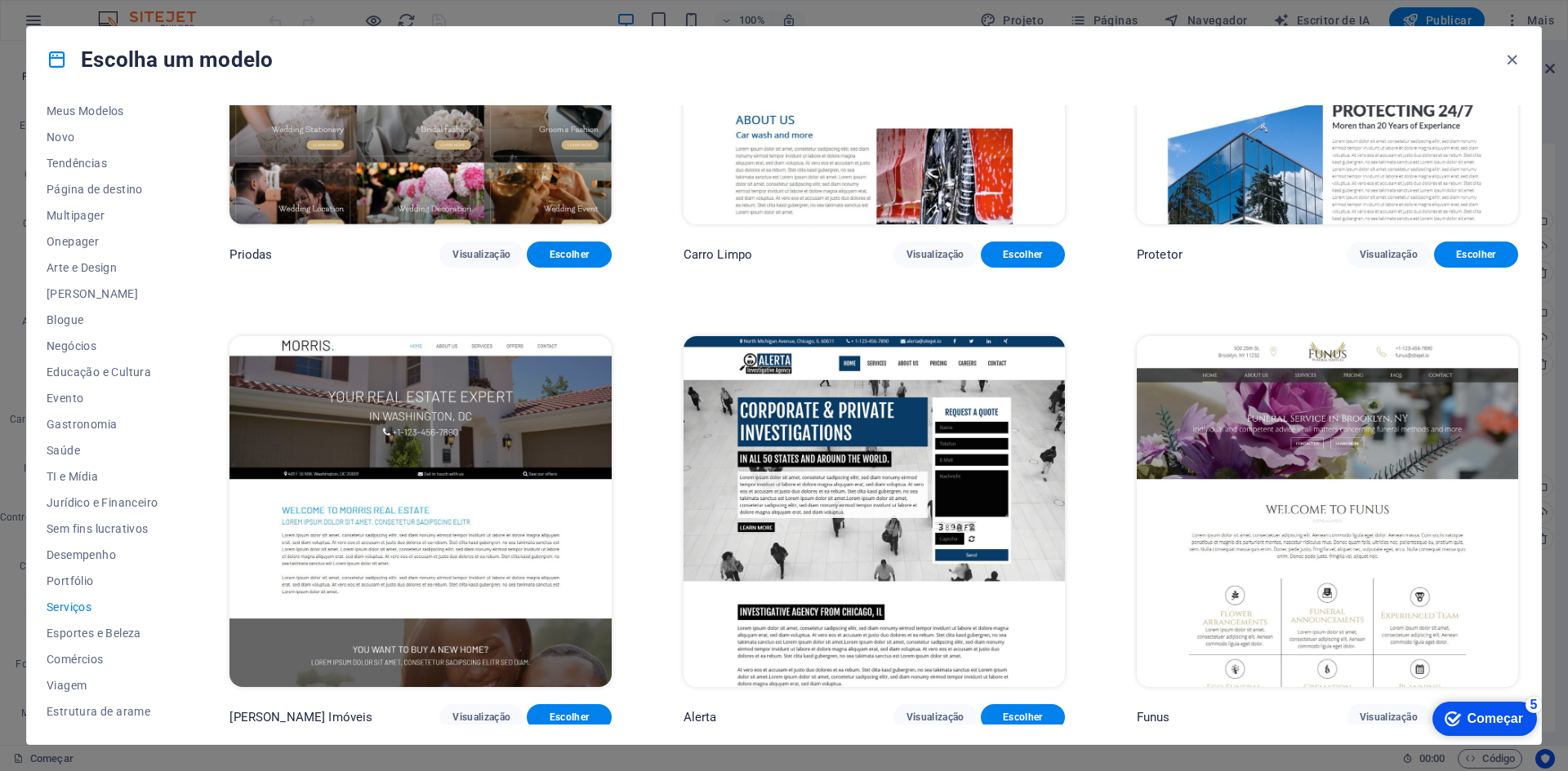
click at [832, 438] on img at bounding box center [873, 511] width 382 height 351
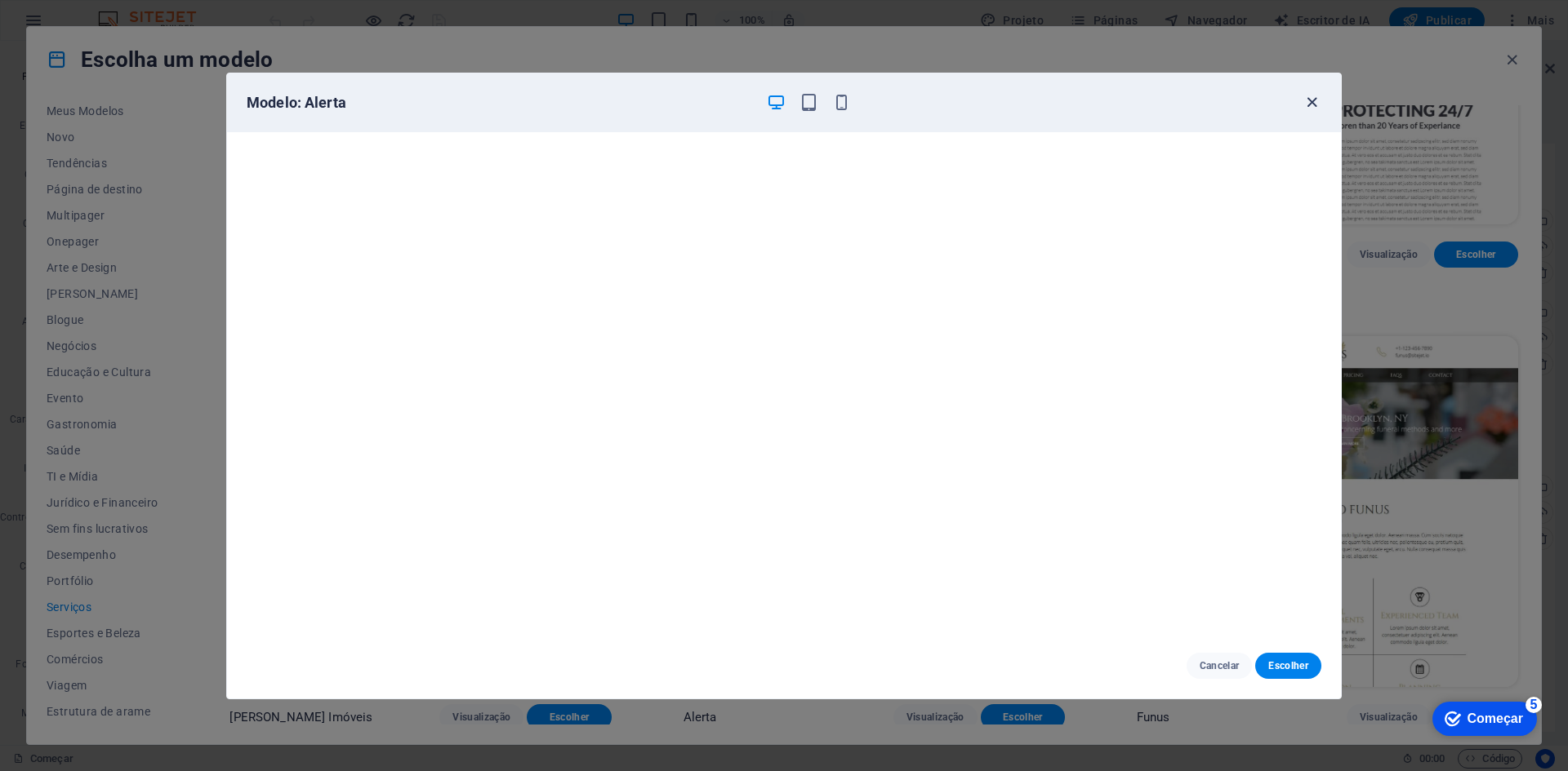
click at [1309, 105] on icon "button" at bounding box center [1311, 102] width 19 height 19
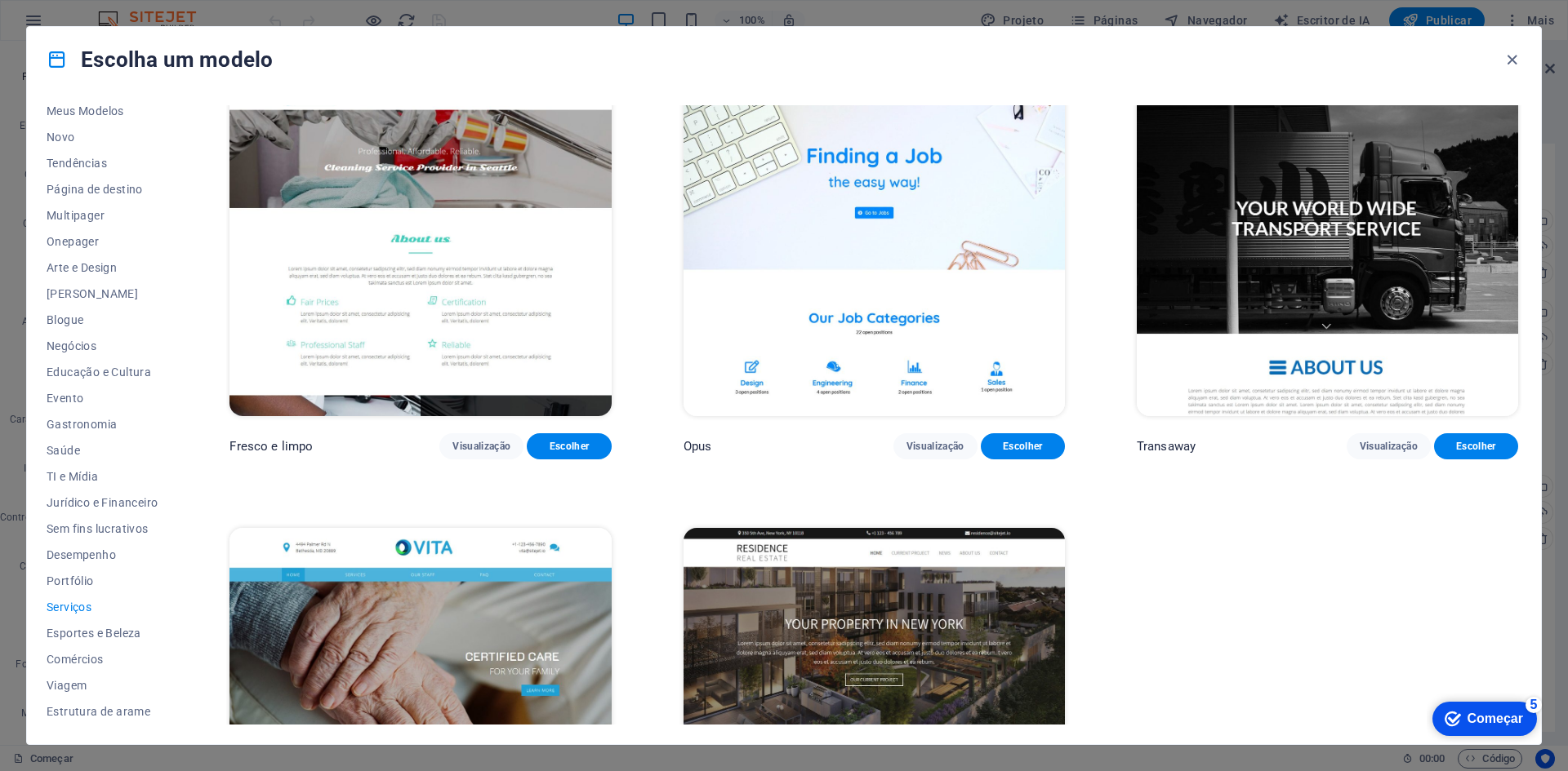
scroll to position [2547, 0]
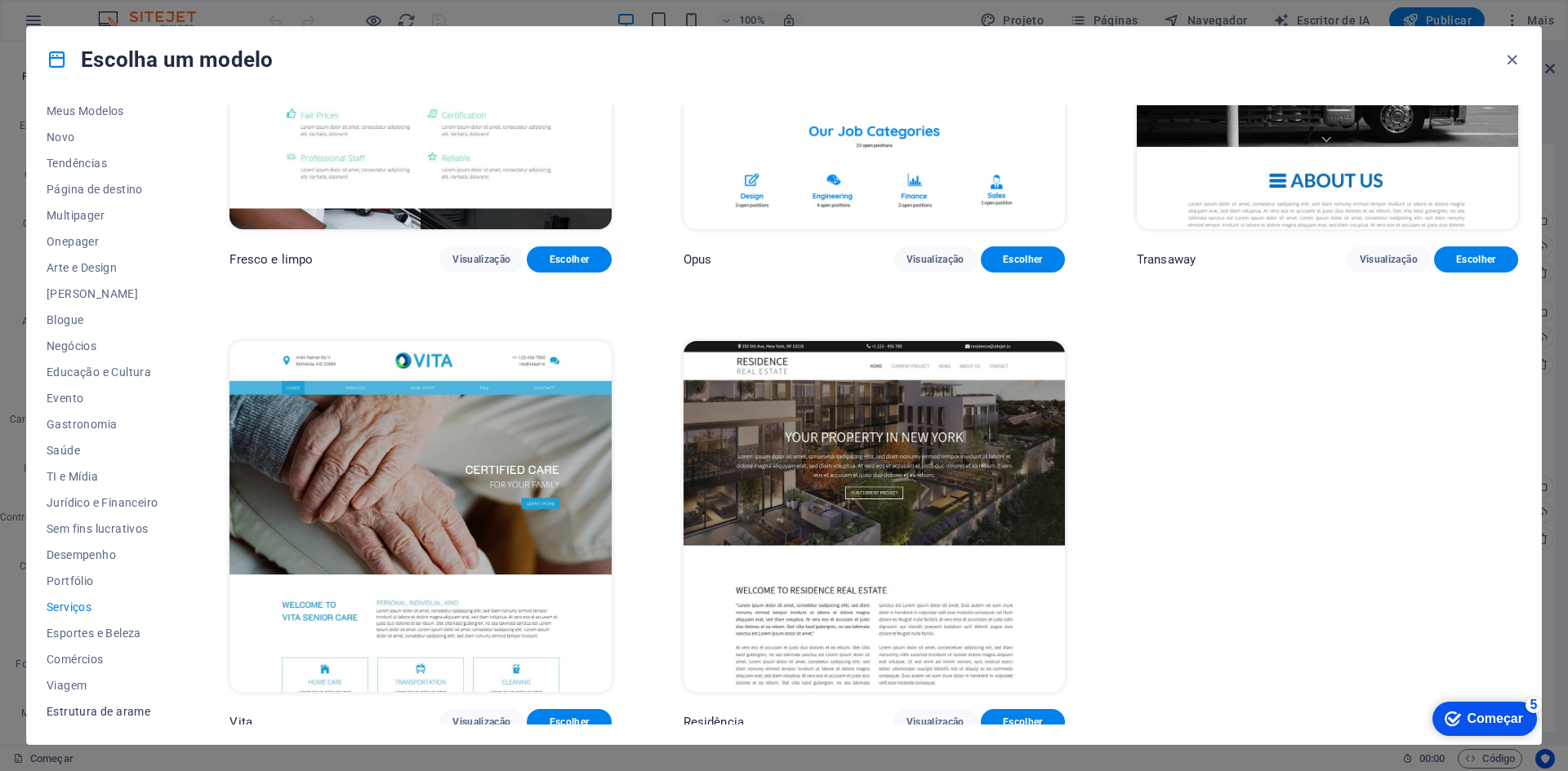
click at [94, 711] on font "Estrutura de arame" at bounding box center [98, 711] width 104 height 13
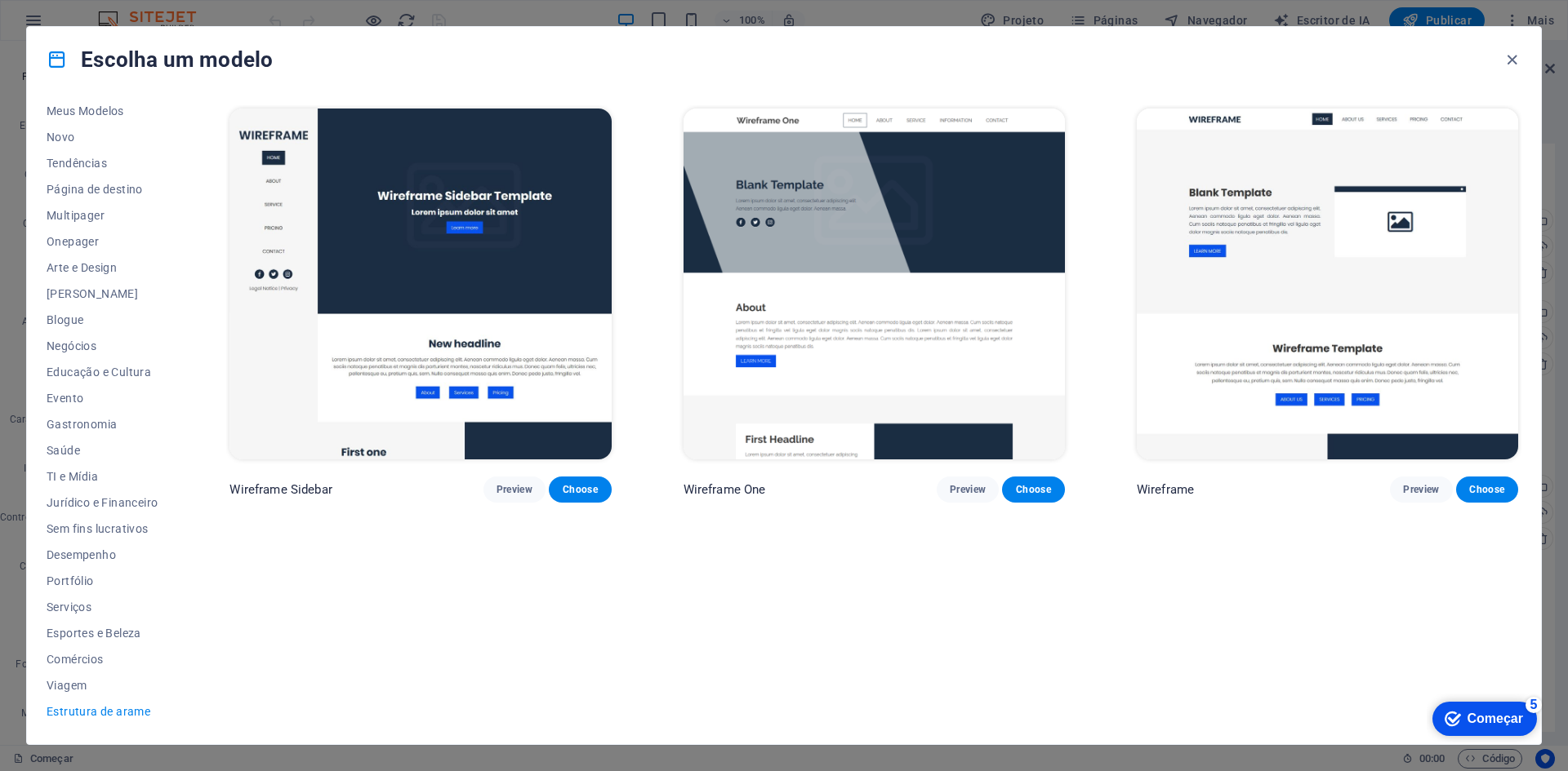
scroll to position [0, 0]
click at [940, 487] on font "Visualização" at bounding box center [935, 489] width 58 height 12
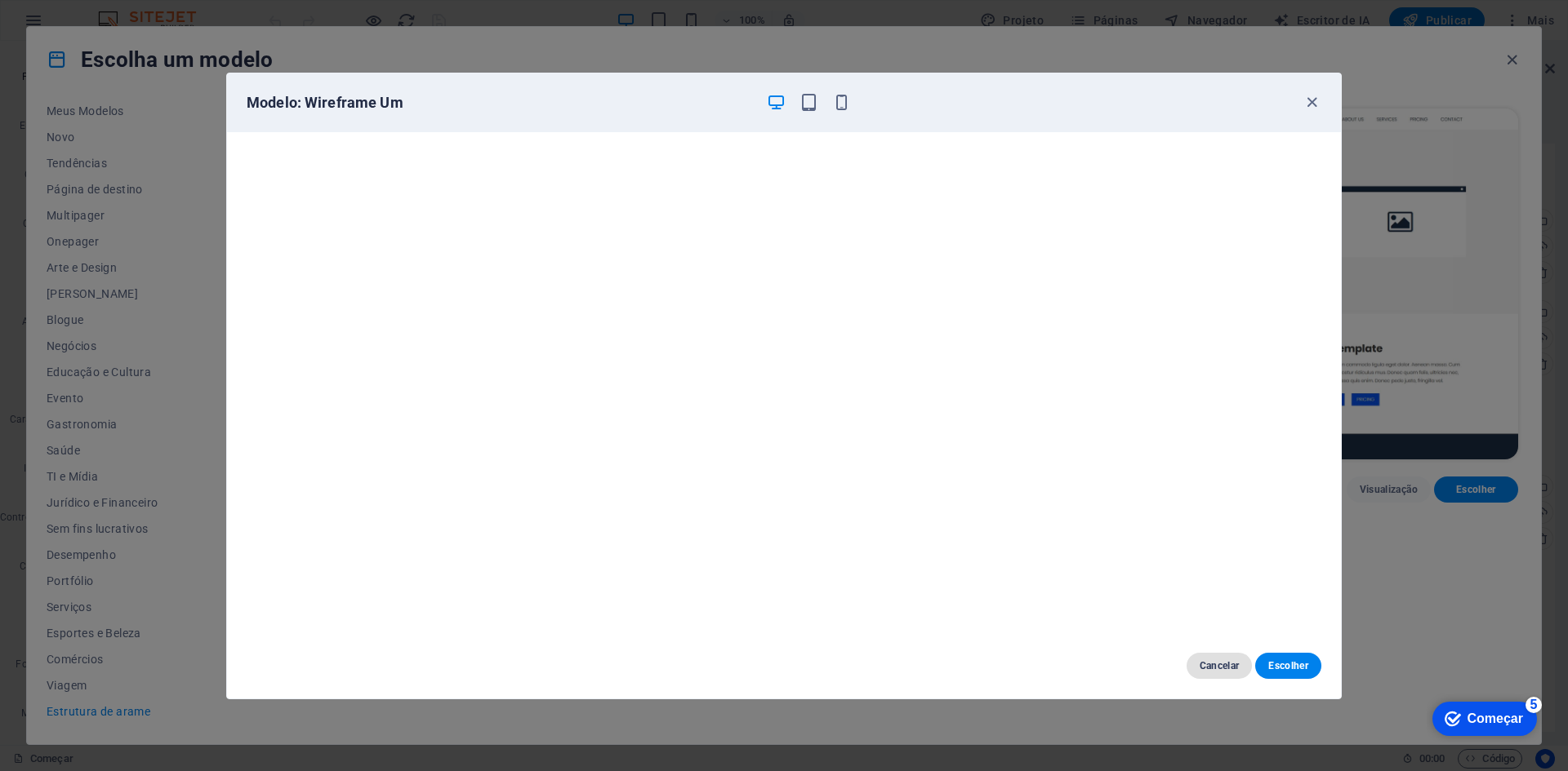
click at [1218, 666] on font "Cancelar" at bounding box center [1218, 666] width 40 height 12
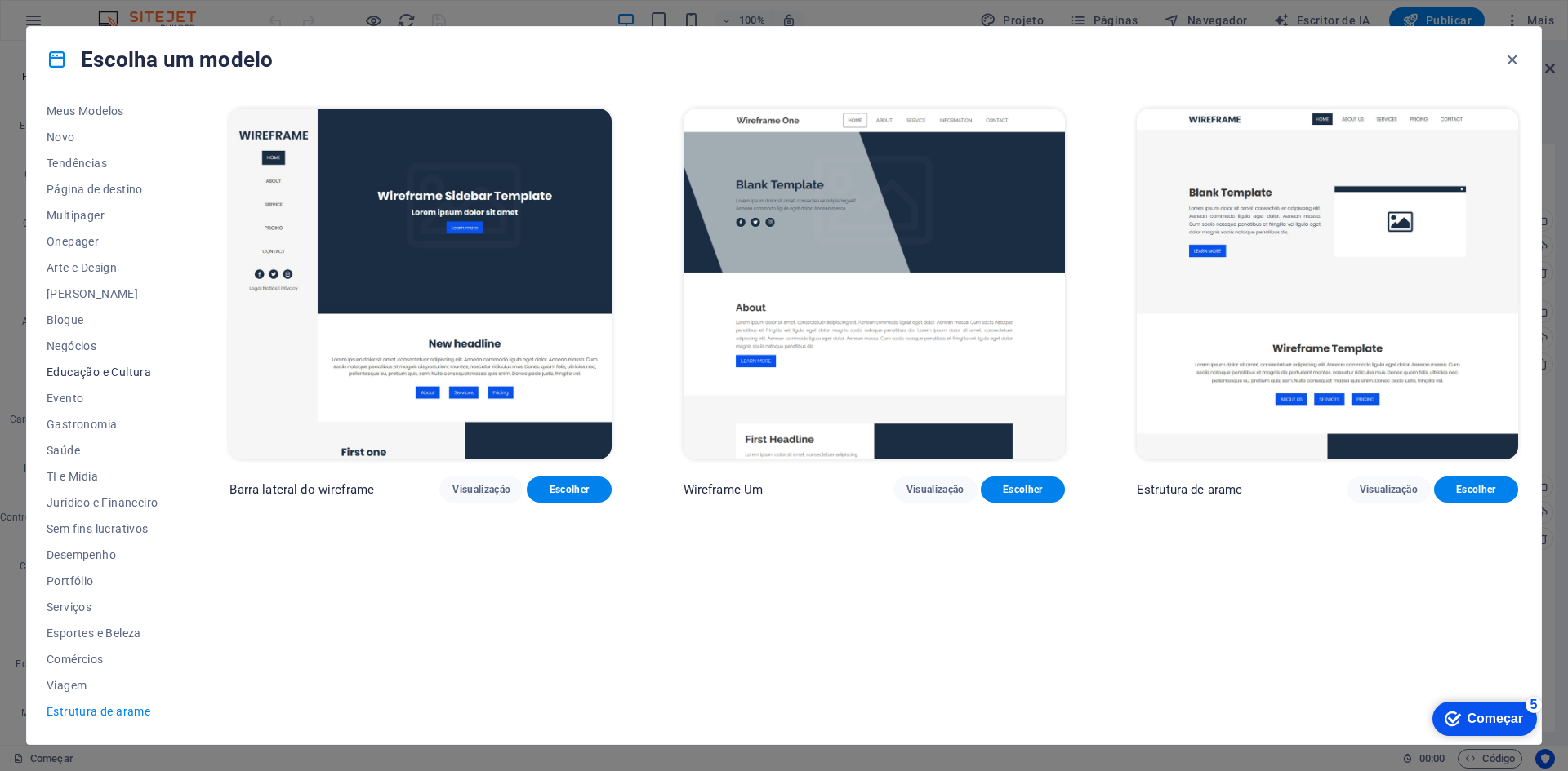
click at [90, 373] on font "Educação e Cultura" at bounding box center [99, 372] width 105 height 13
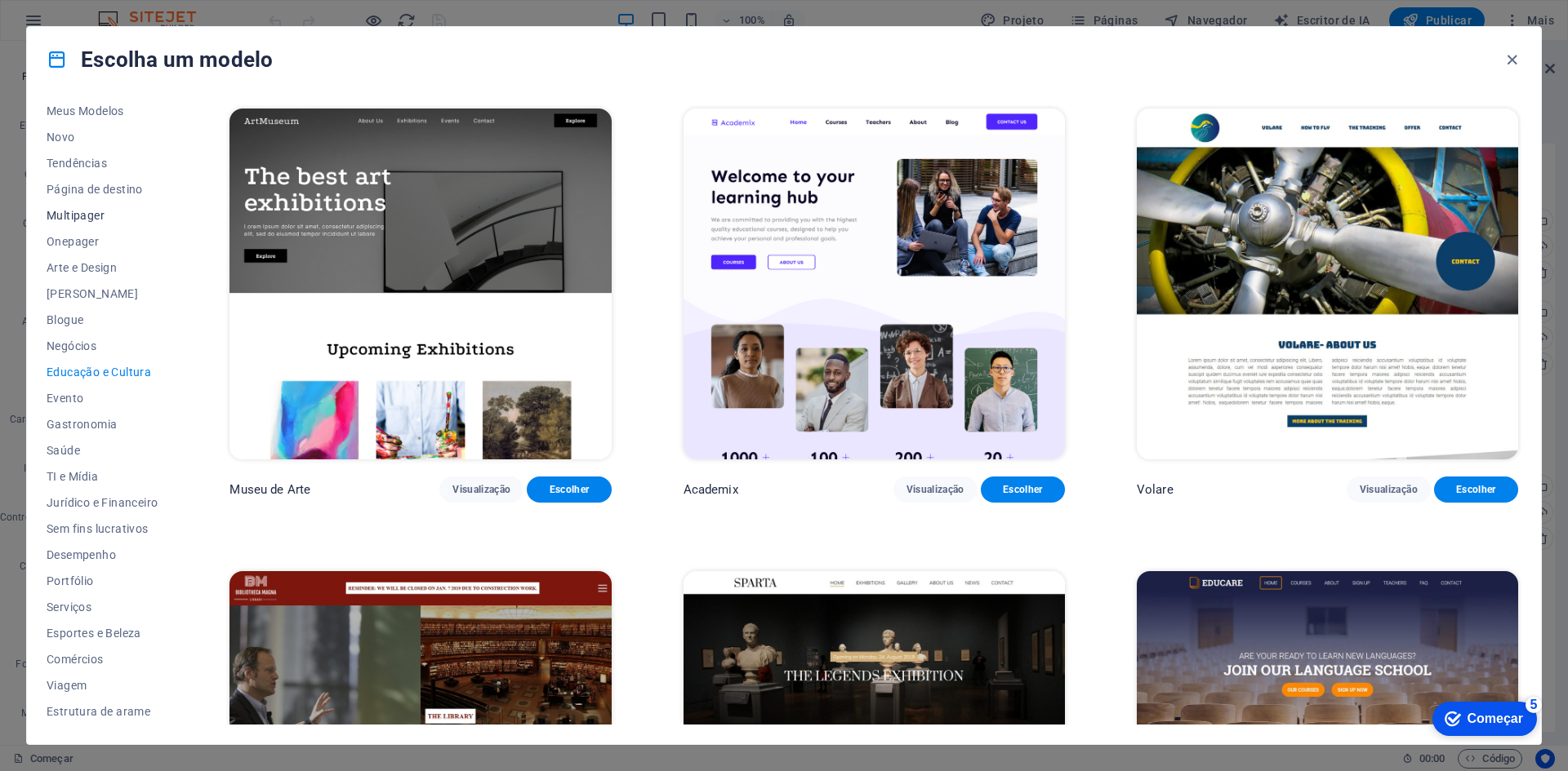
click at [81, 215] on font "Multipager" at bounding box center [75, 215] width 58 height 13
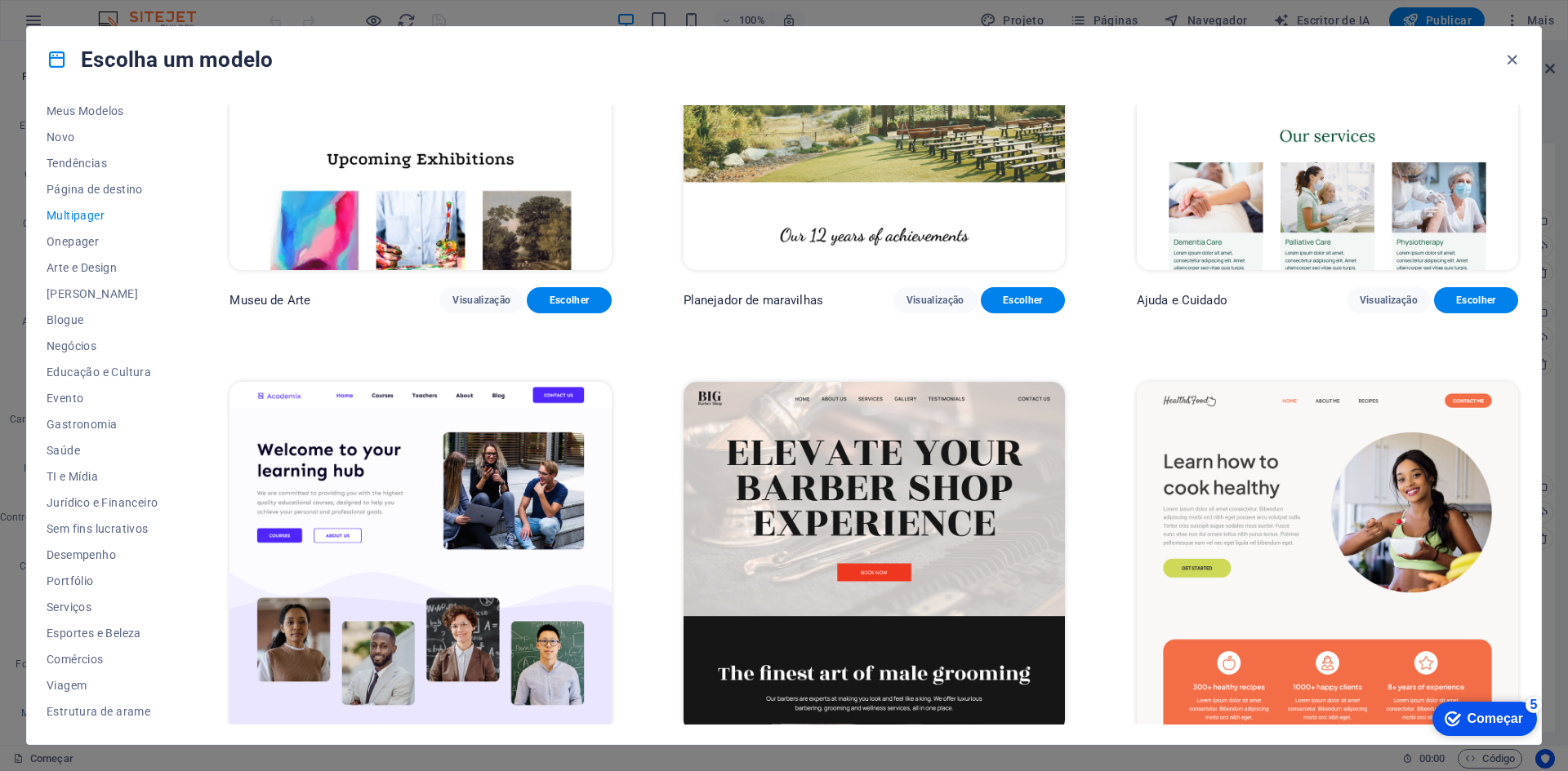
scroll to position [735, 0]
